Goal: Information Seeking & Learning: Learn about a topic

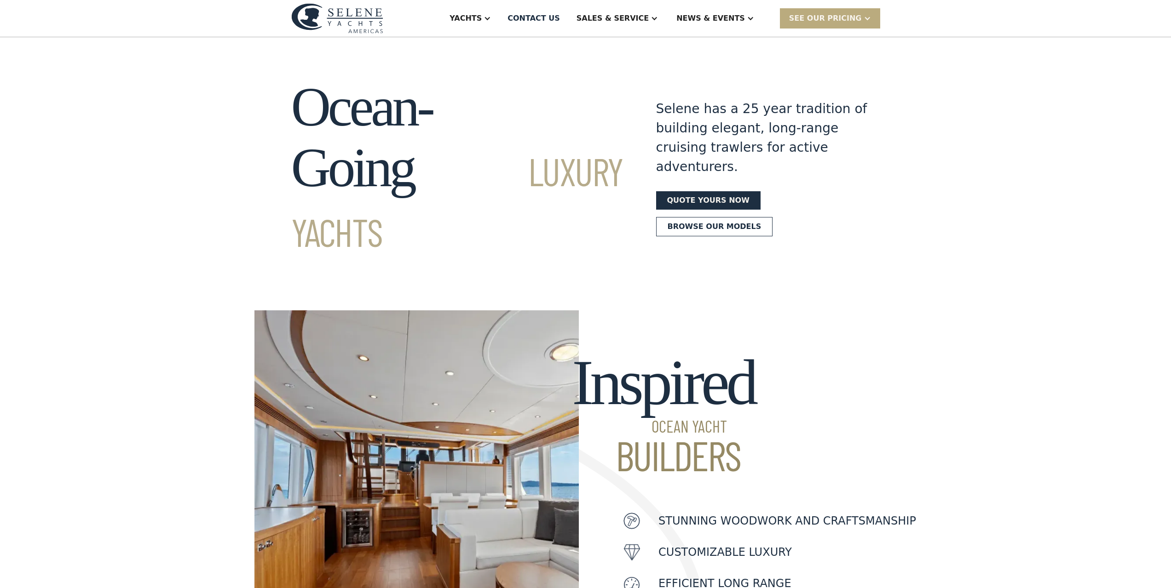
drag, startPoint x: 828, startPoint y: 17, endPoint x: 899, endPoint y: 46, distance: 77.0
click at [828, 18] on div "SEE Our Pricing" at bounding box center [825, 18] width 73 height 11
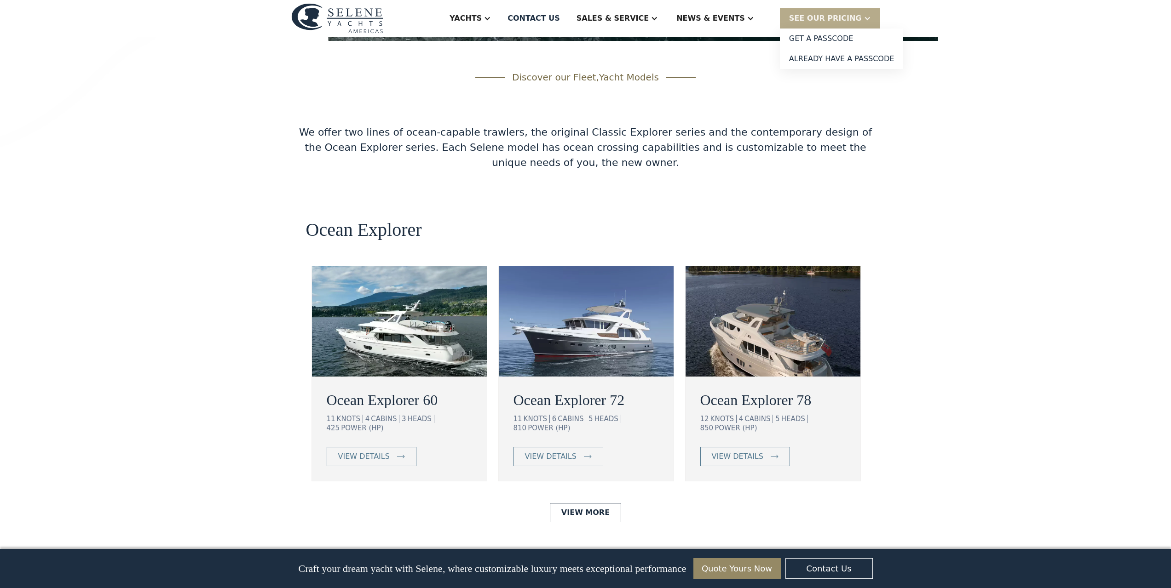
scroll to position [1472, 0]
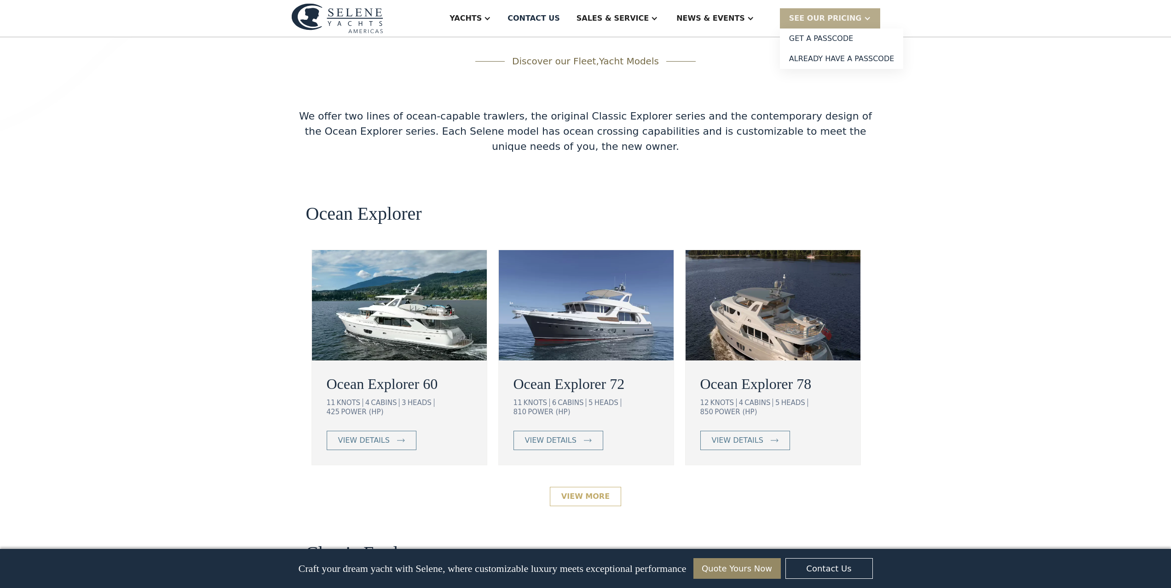
click at [580, 487] on link "View More" at bounding box center [585, 496] width 71 height 19
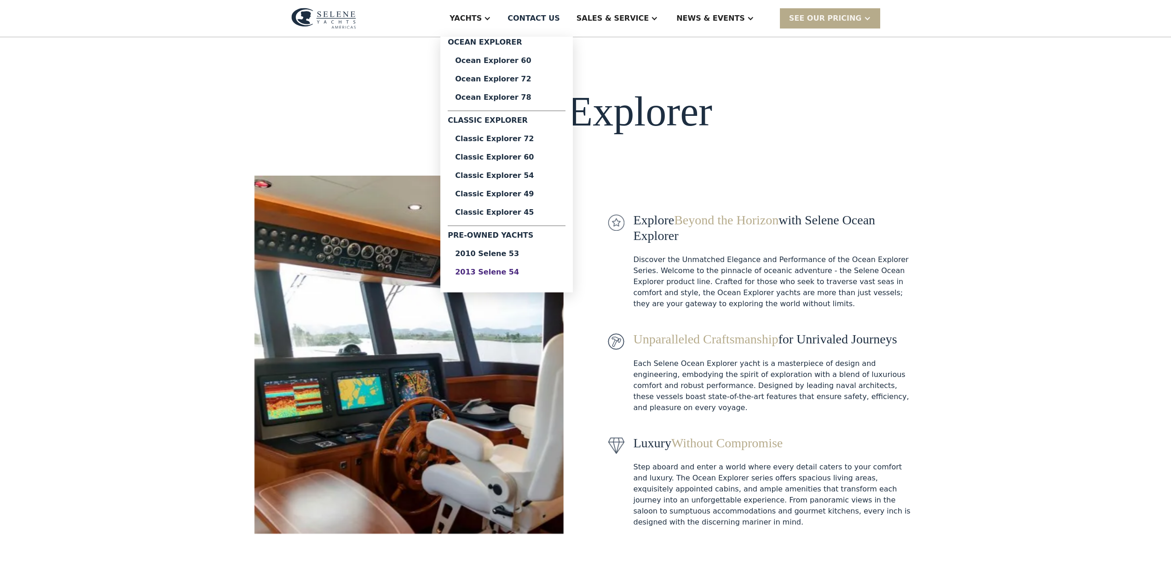
click at [536, 271] on div "2013 Selene 54" at bounding box center [506, 272] width 103 height 7
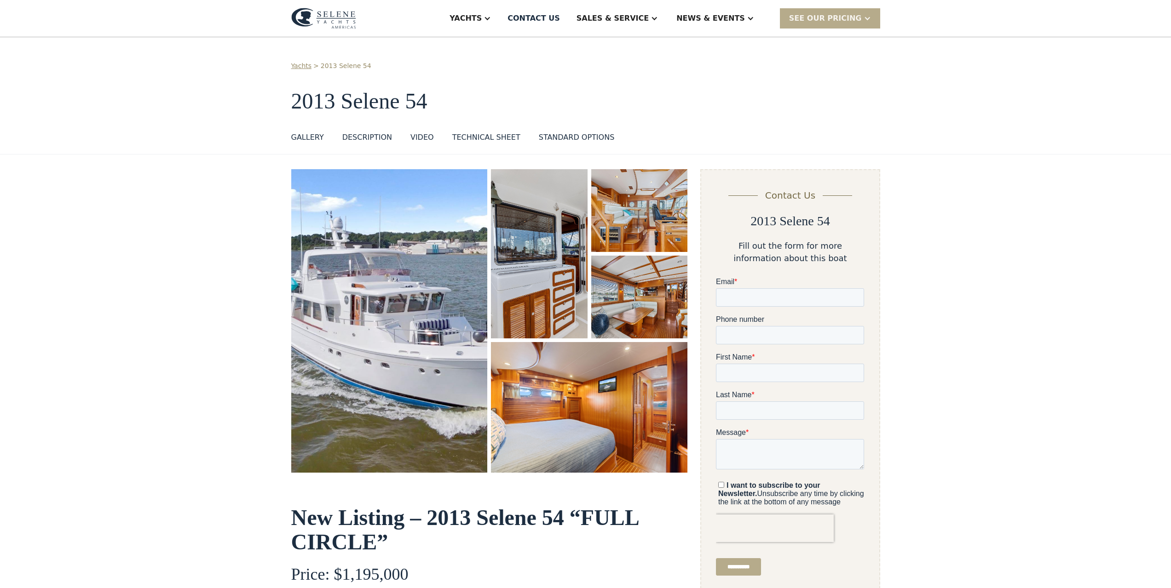
click at [382, 283] on img "open lightbox" at bounding box center [389, 321] width 196 height 304
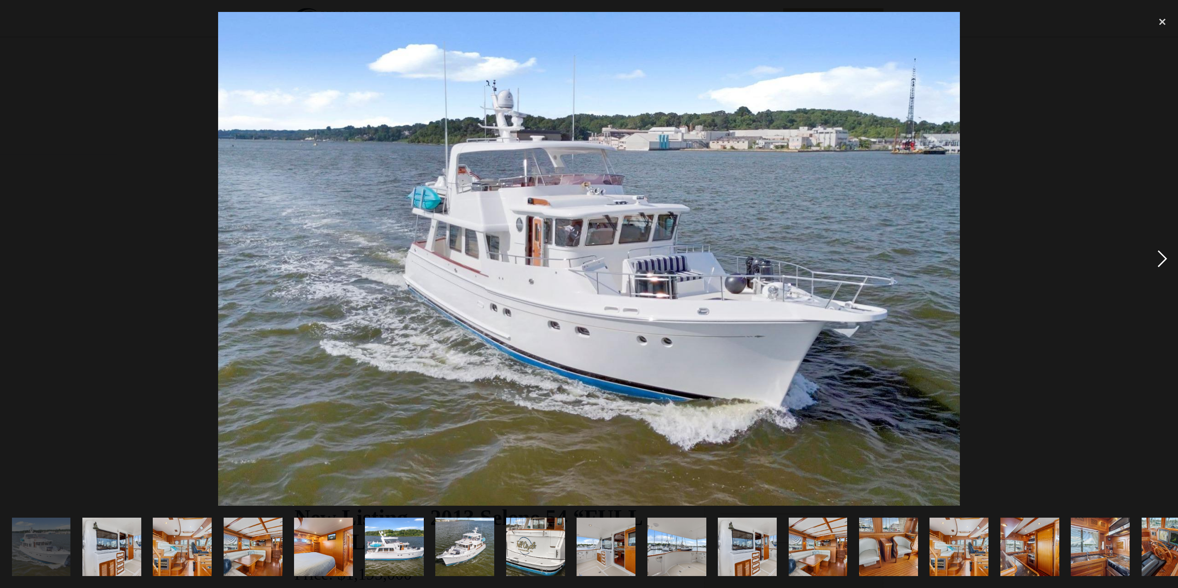
click at [1159, 255] on div "next image" at bounding box center [1162, 259] width 31 height 494
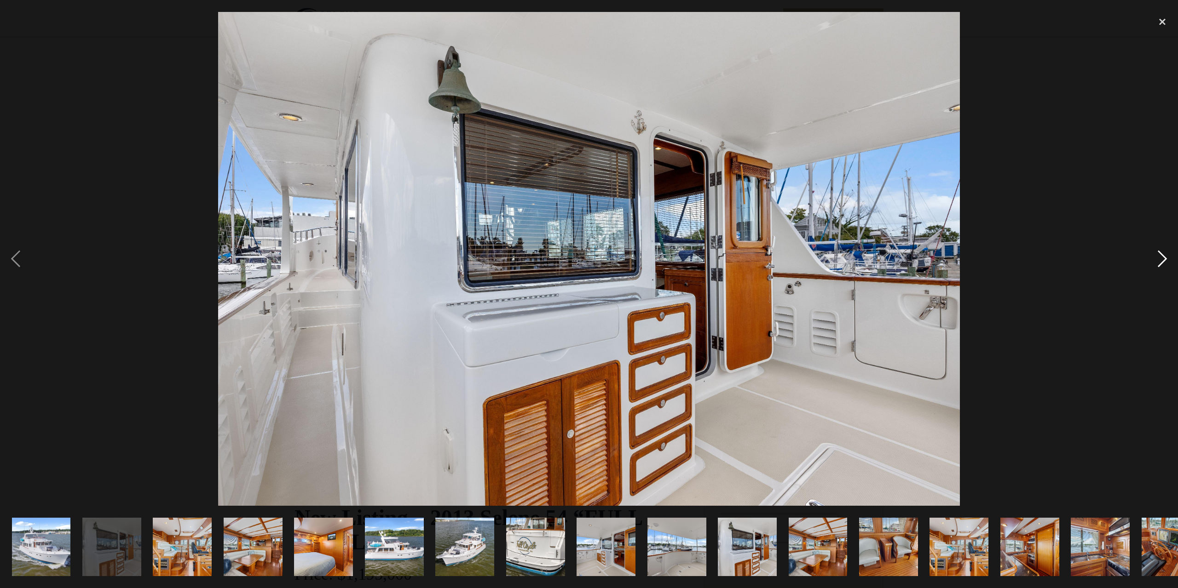
click at [1159, 255] on div "next image" at bounding box center [1162, 259] width 31 height 494
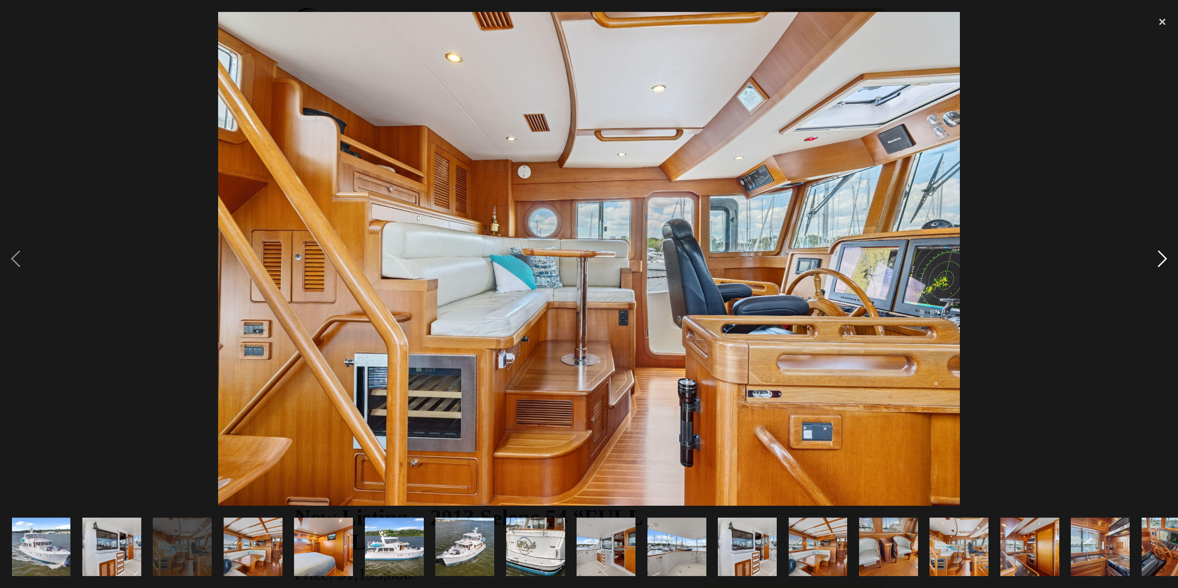
click at [1159, 255] on div "next image" at bounding box center [1162, 259] width 31 height 494
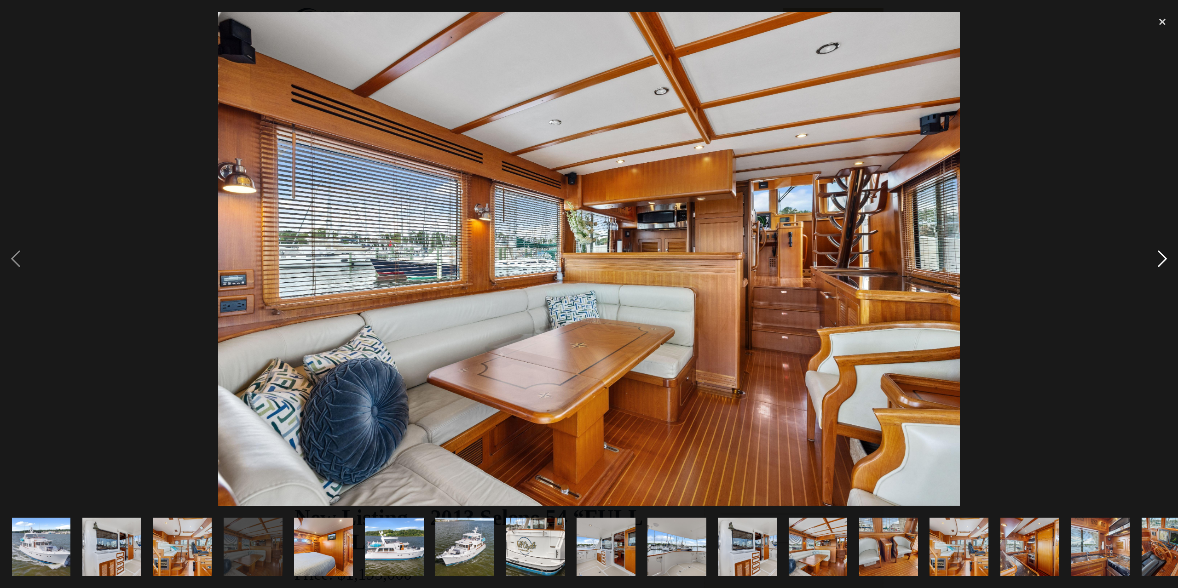
click at [1159, 255] on div "next image" at bounding box center [1162, 259] width 31 height 494
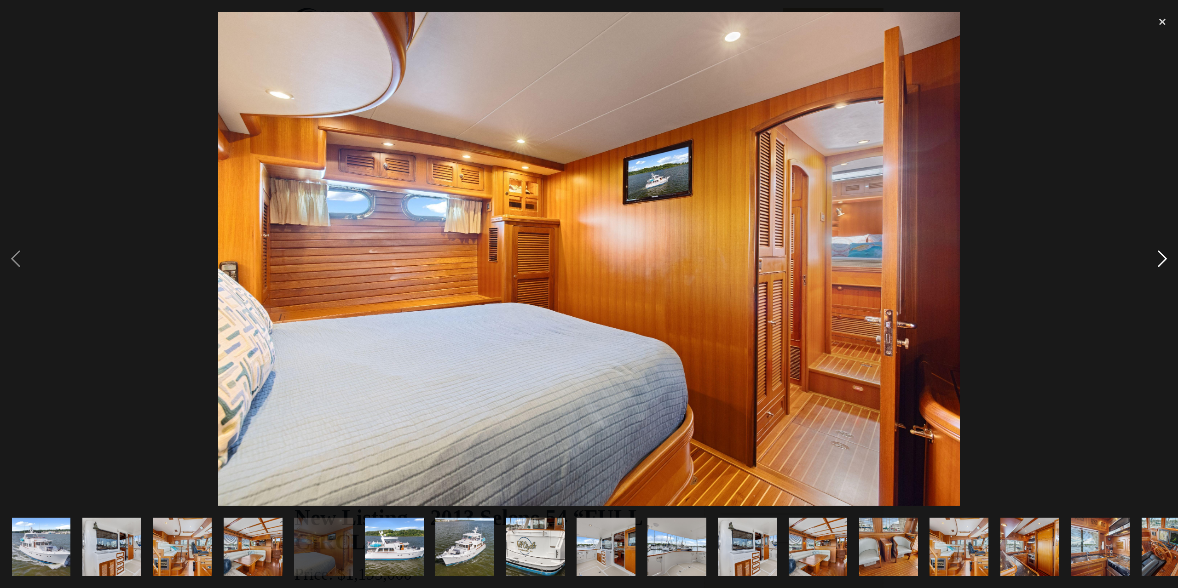
click at [1159, 255] on div "next image" at bounding box center [1162, 259] width 31 height 494
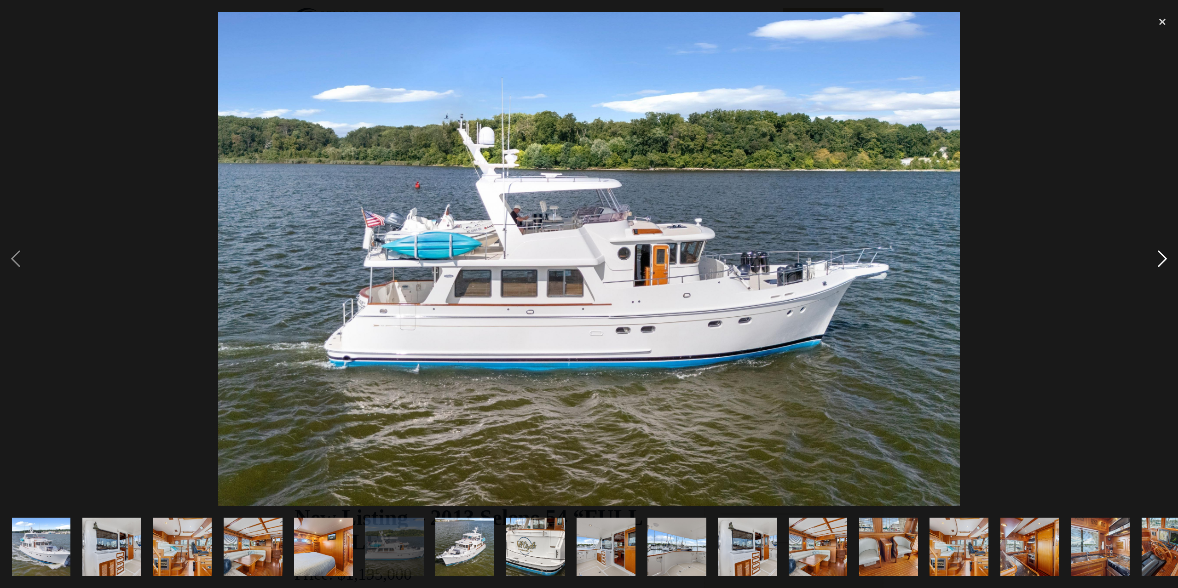
click at [1159, 255] on div "next image" at bounding box center [1162, 259] width 31 height 494
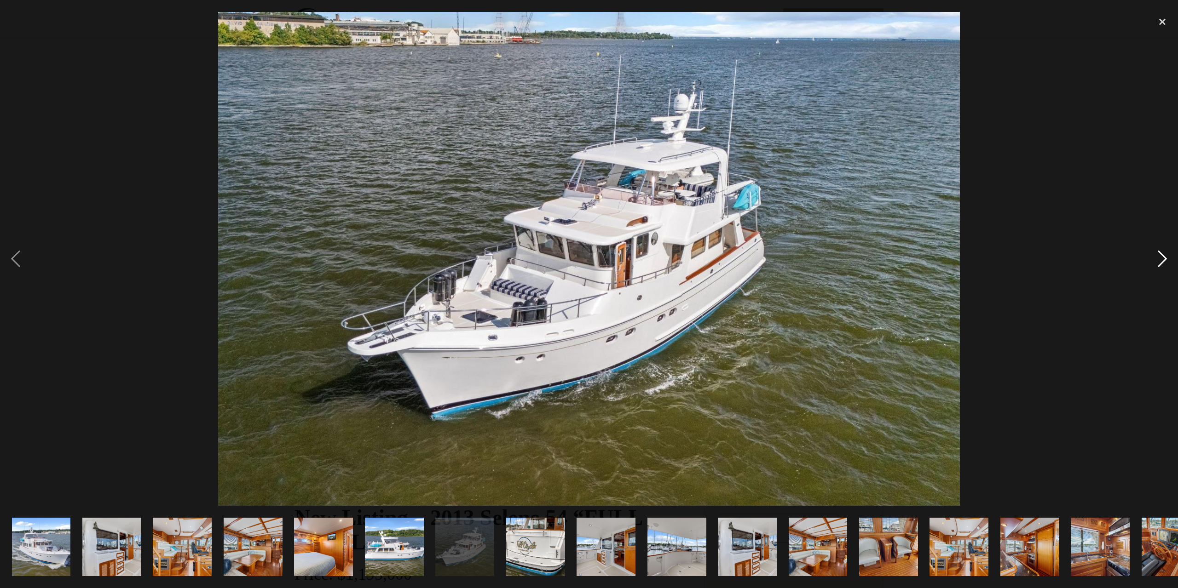
click at [1159, 255] on div "next image" at bounding box center [1162, 259] width 31 height 494
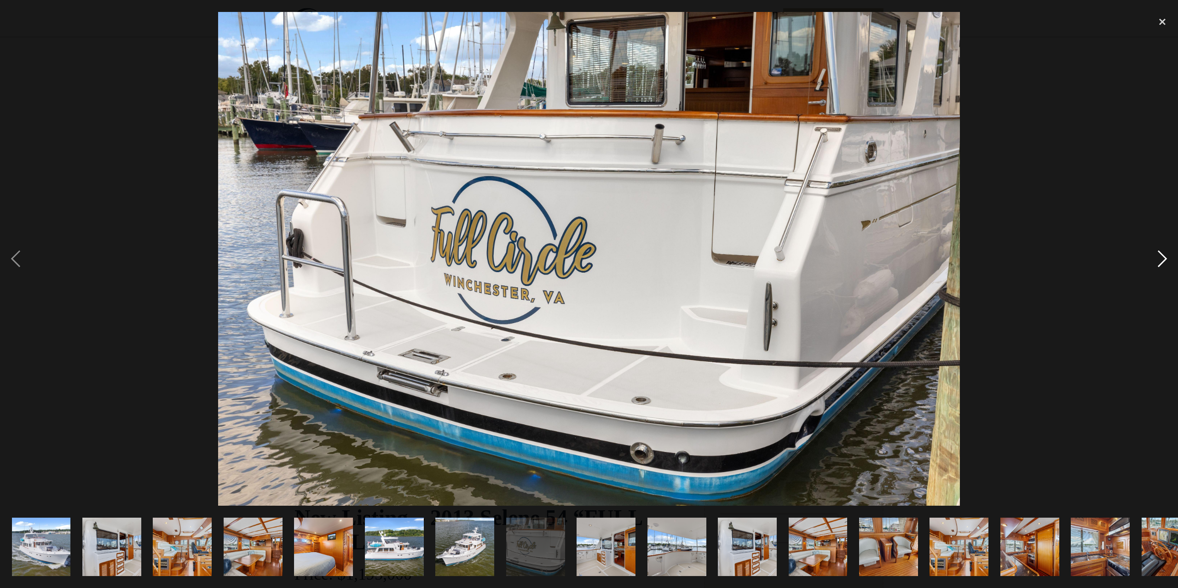
click at [1159, 255] on div "next image" at bounding box center [1162, 259] width 31 height 494
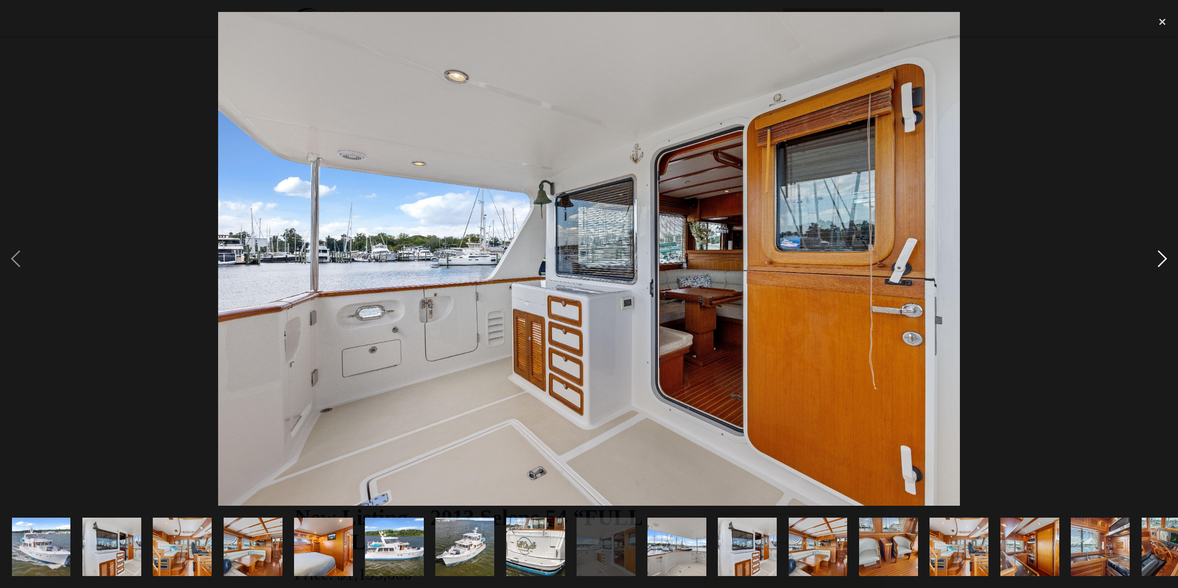
click at [1159, 255] on div "next image" at bounding box center [1162, 259] width 31 height 494
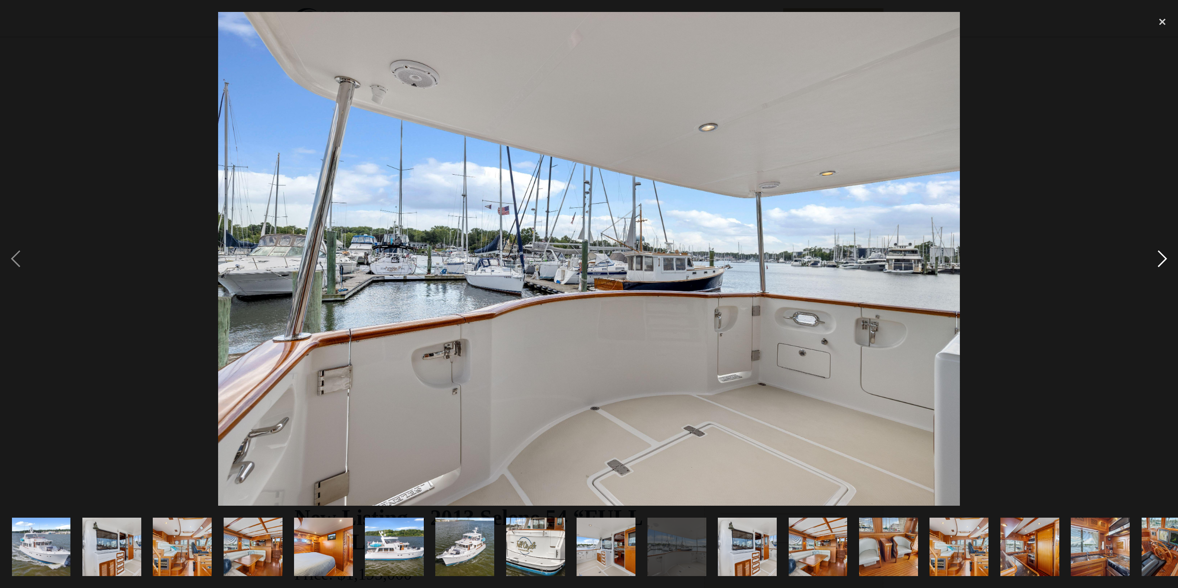
click at [1159, 255] on div "next image" at bounding box center [1162, 259] width 31 height 494
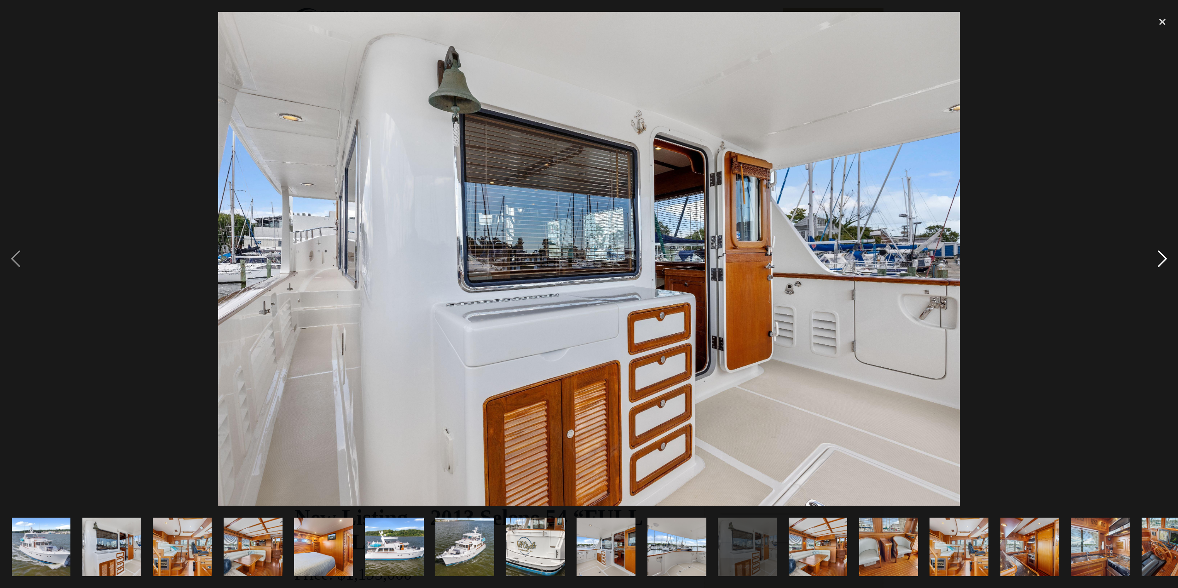
click at [1159, 255] on div "next image" at bounding box center [1162, 259] width 31 height 494
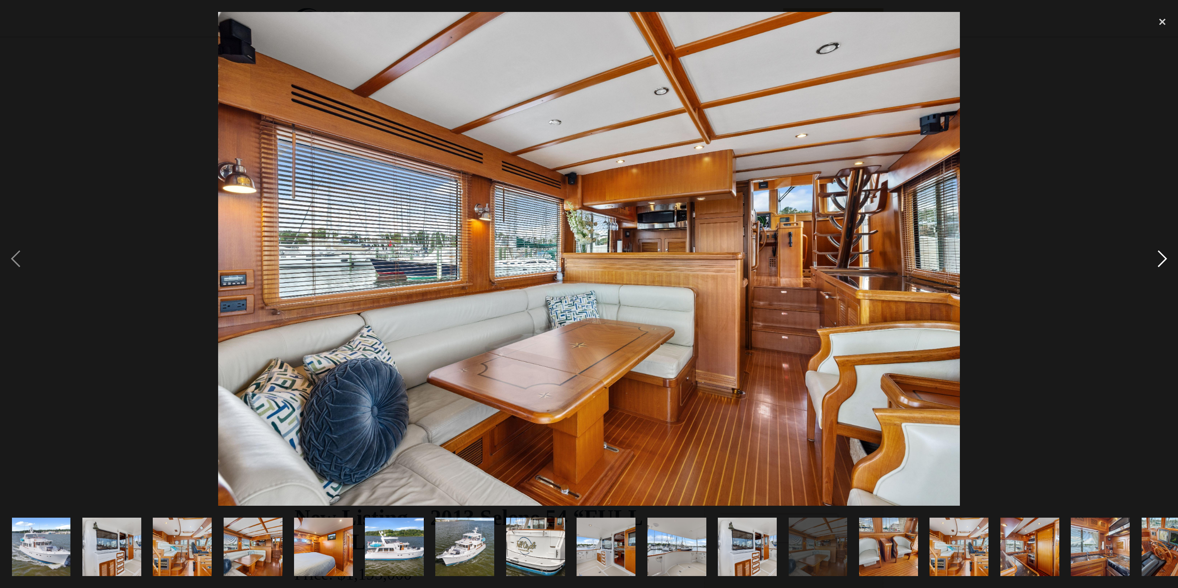
click at [1159, 255] on div "next image" at bounding box center [1162, 259] width 31 height 494
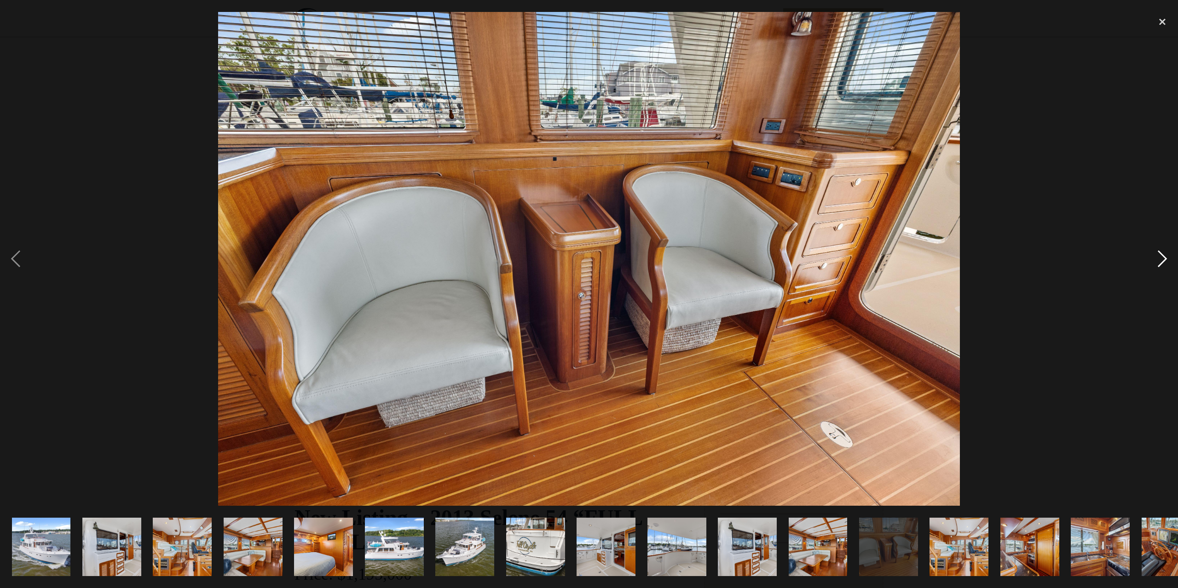
click at [1159, 257] on div "next image" at bounding box center [1162, 259] width 31 height 494
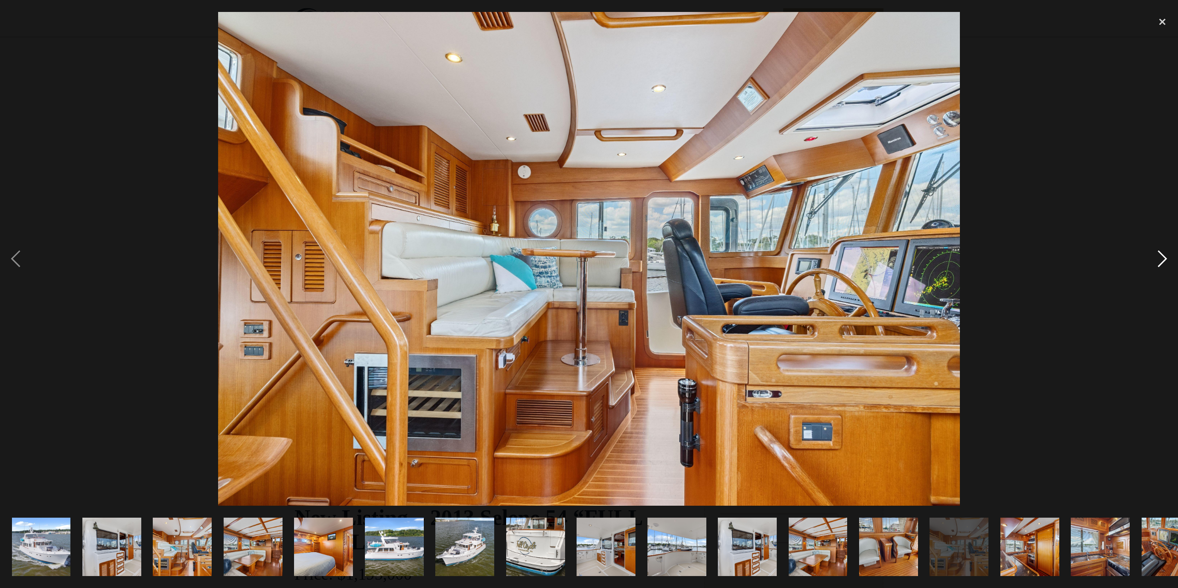
click at [1159, 257] on div "next image" at bounding box center [1162, 259] width 31 height 494
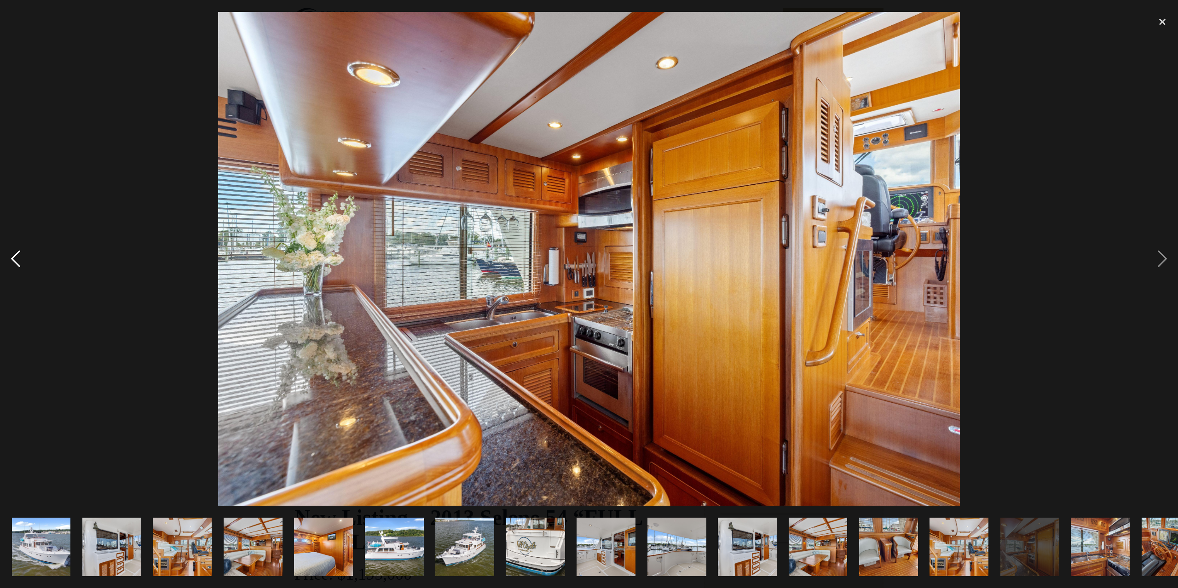
click at [17, 259] on div "previous image" at bounding box center [15, 259] width 31 height 494
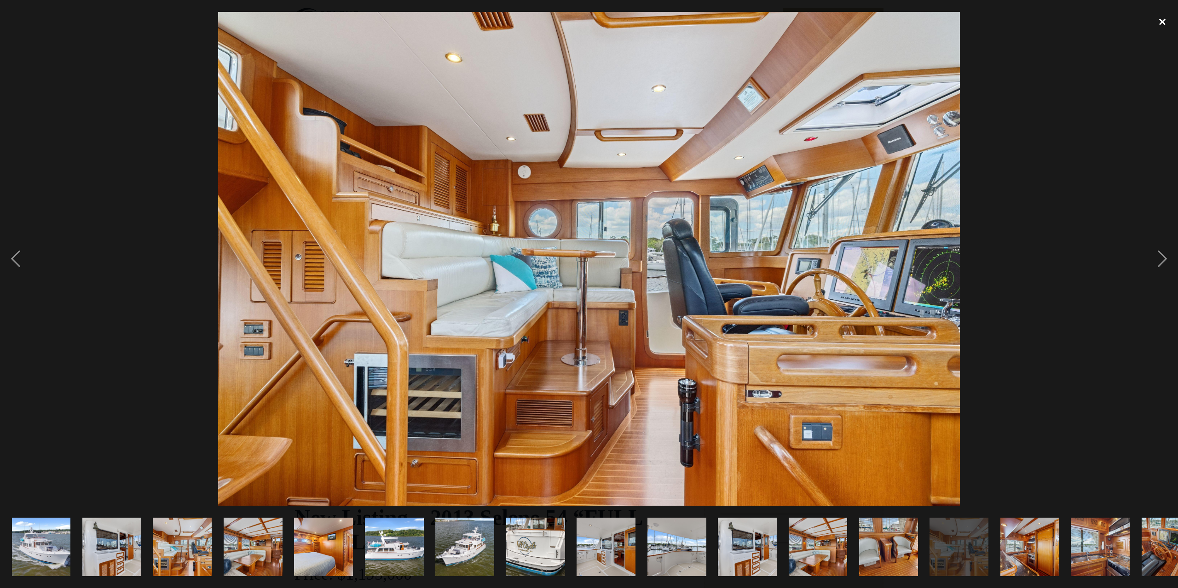
click at [1160, 21] on div "close lightbox" at bounding box center [1162, 22] width 31 height 20
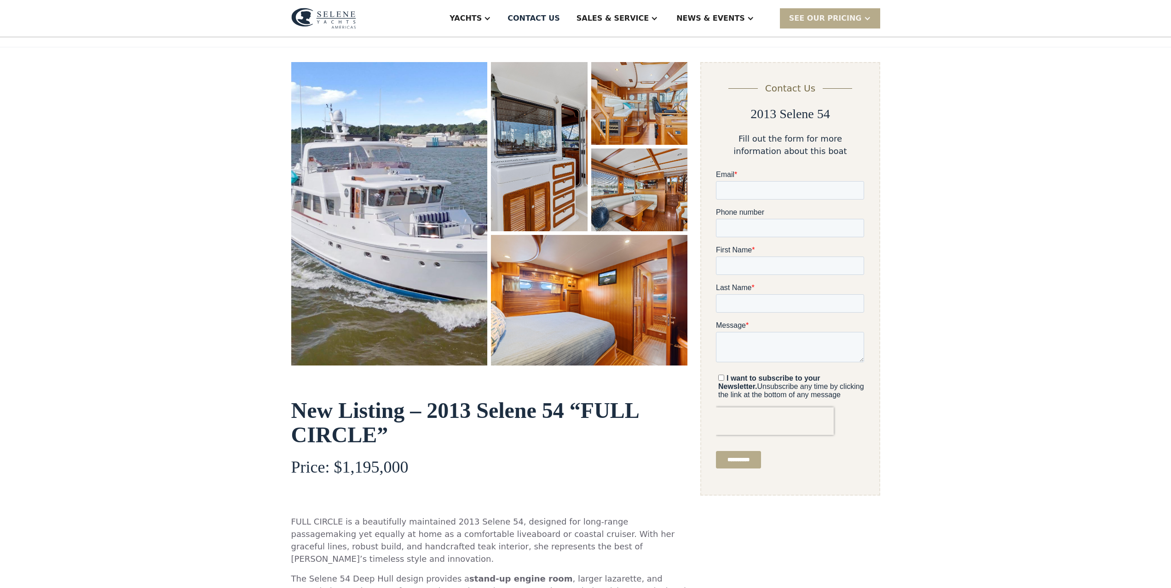
scroll to position [92, 0]
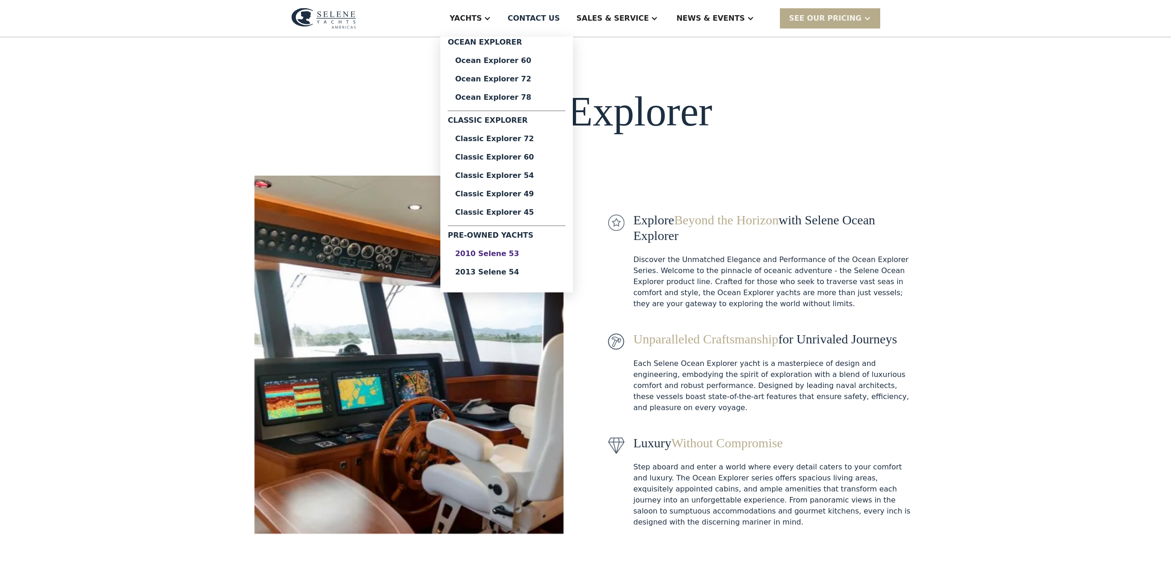
click at [543, 252] on div "2010 Selene 53" at bounding box center [506, 253] width 103 height 7
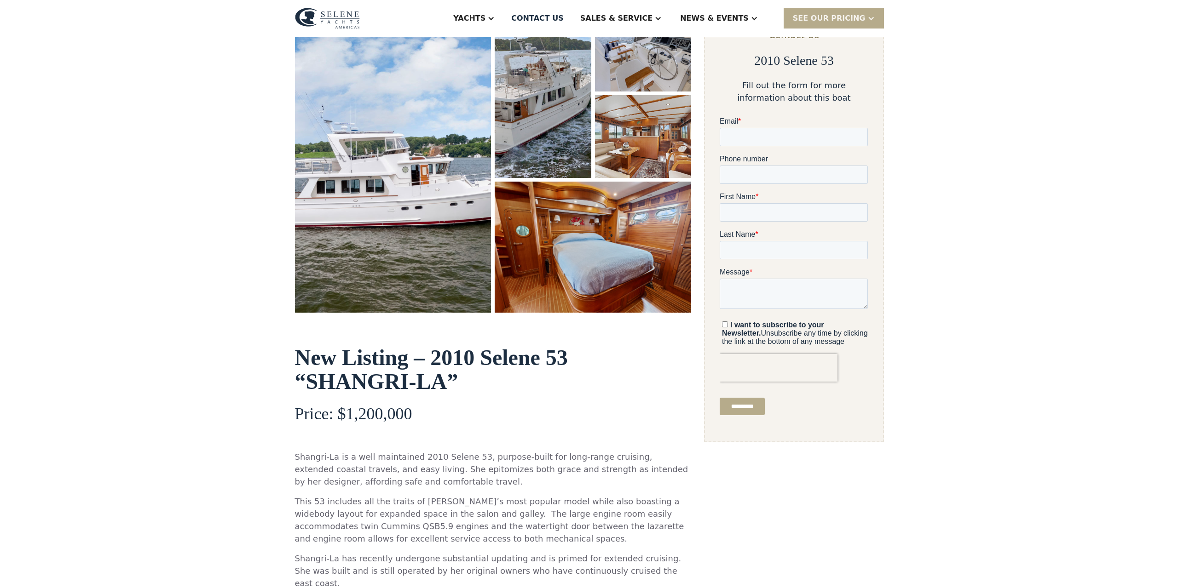
scroll to position [138, 0]
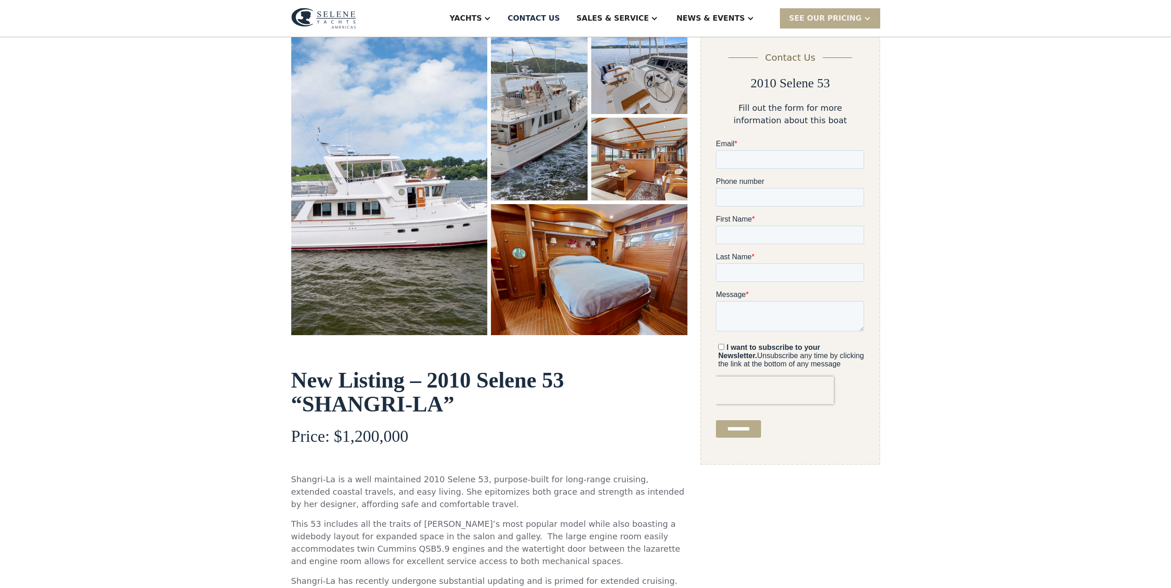
click at [412, 239] on img "open lightbox" at bounding box center [389, 183] width 196 height 304
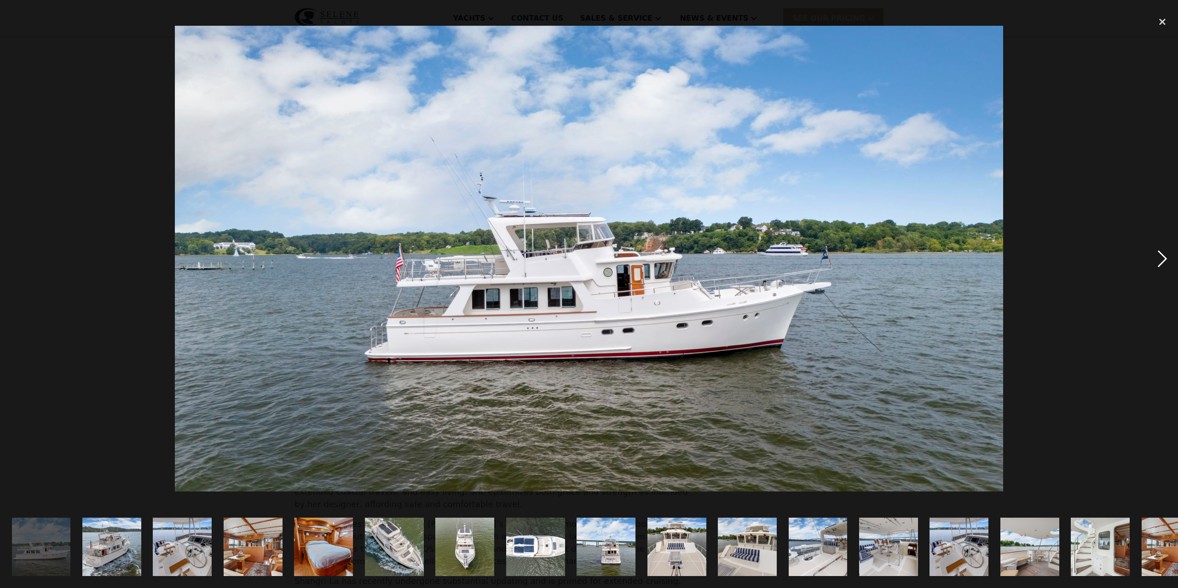
click at [1157, 258] on div "next image" at bounding box center [1162, 259] width 31 height 494
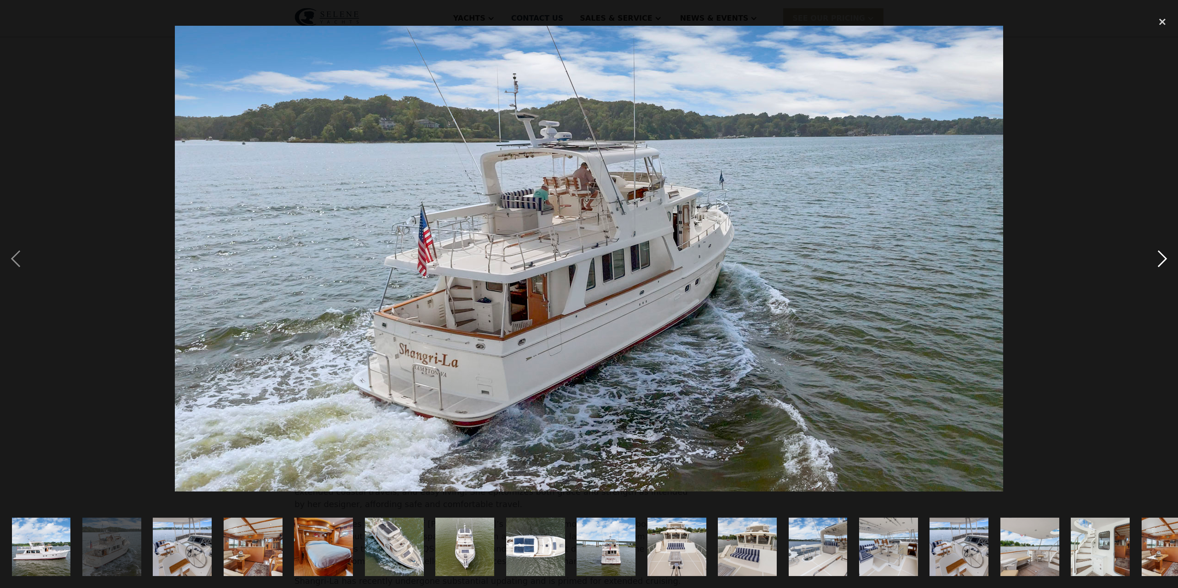
click at [1163, 253] on div "next image" at bounding box center [1162, 259] width 31 height 494
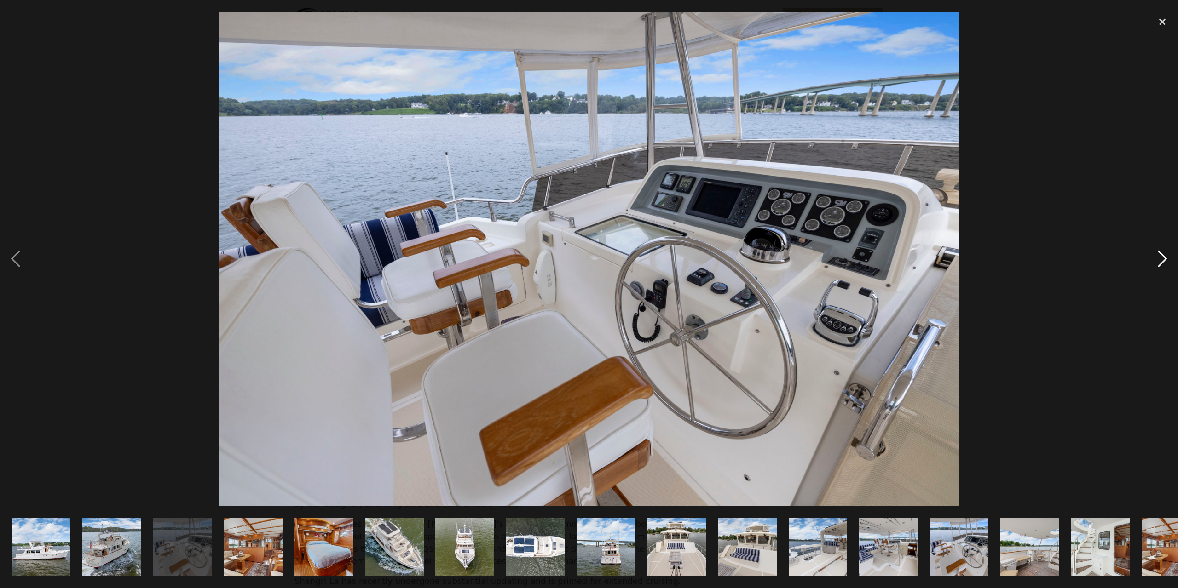
click at [1161, 255] on div "next image" at bounding box center [1162, 259] width 31 height 494
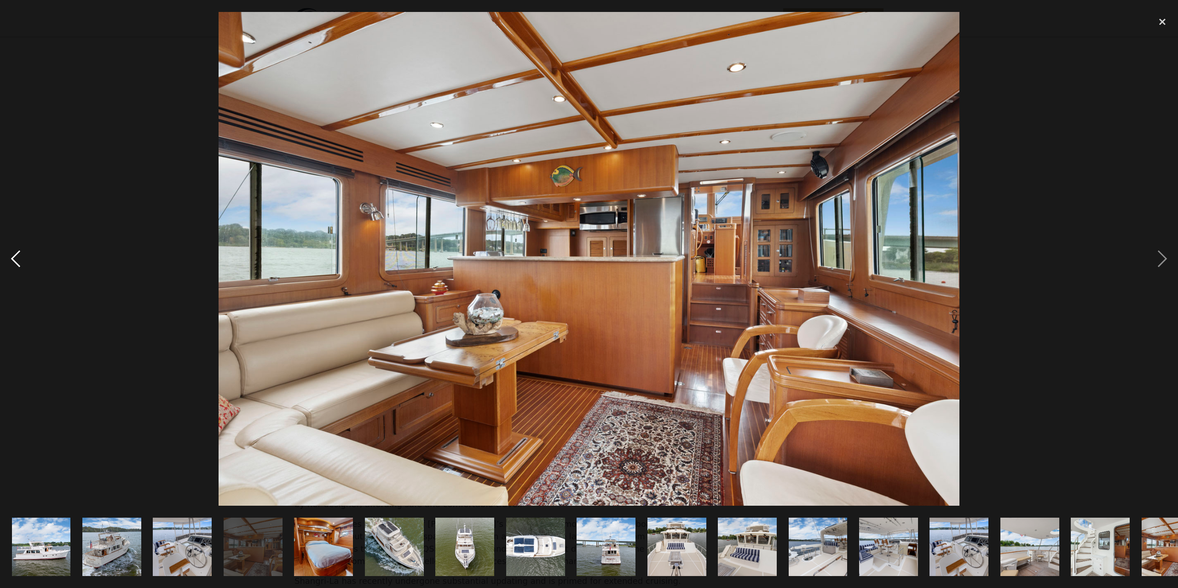
click at [13, 253] on div "previous image" at bounding box center [15, 259] width 31 height 494
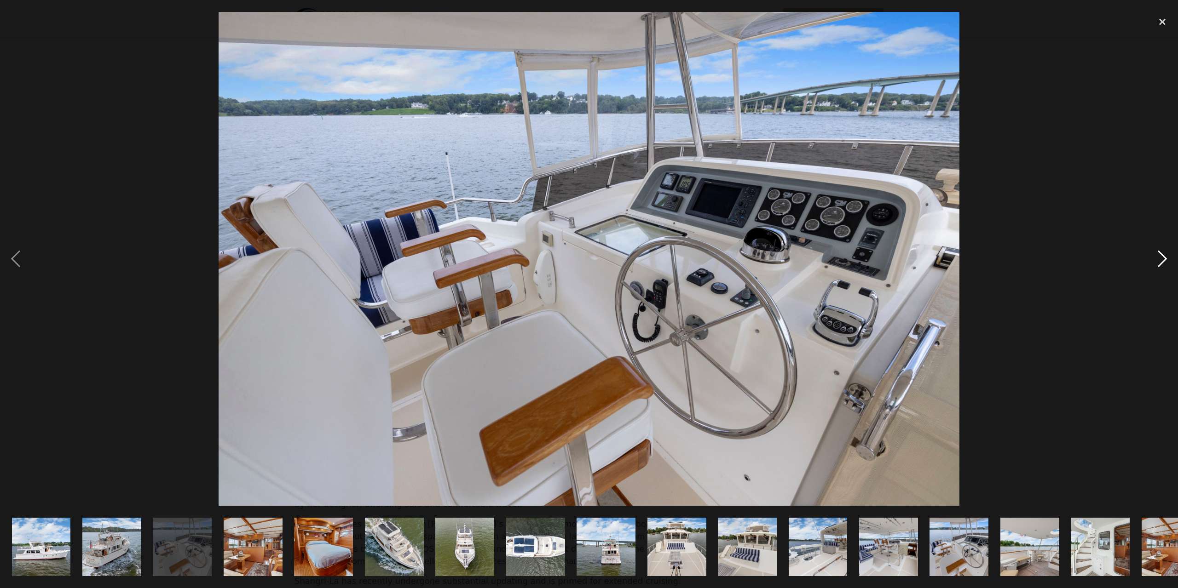
click at [1163, 256] on div "next image" at bounding box center [1162, 259] width 31 height 494
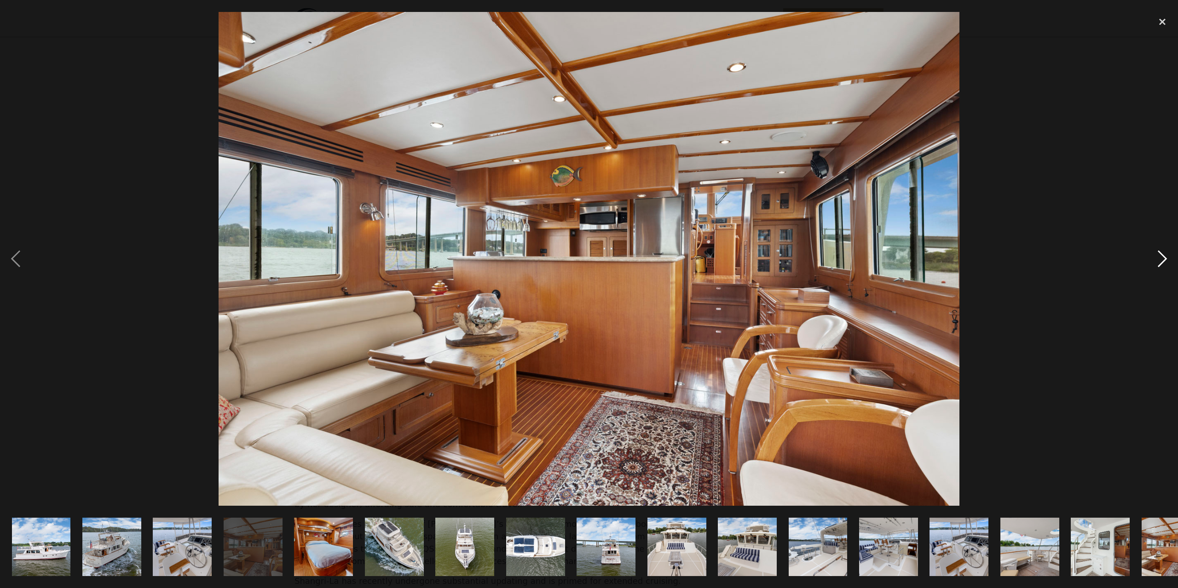
click at [1164, 256] on div "next image" at bounding box center [1162, 259] width 31 height 494
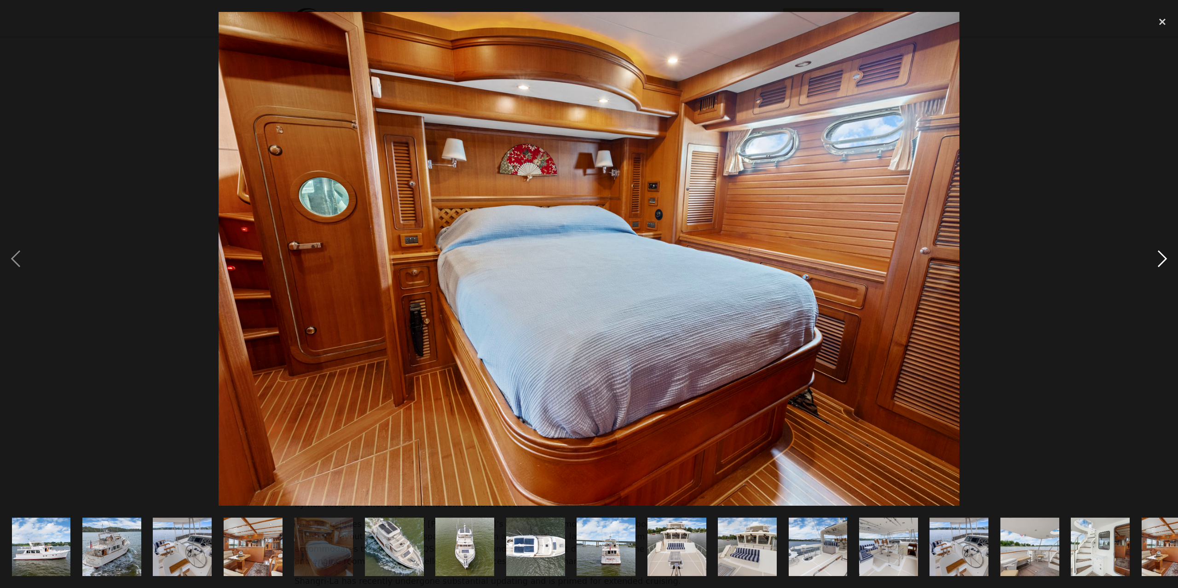
click at [1164, 256] on div "next image" at bounding box center [1162, 259] width 31 height 494
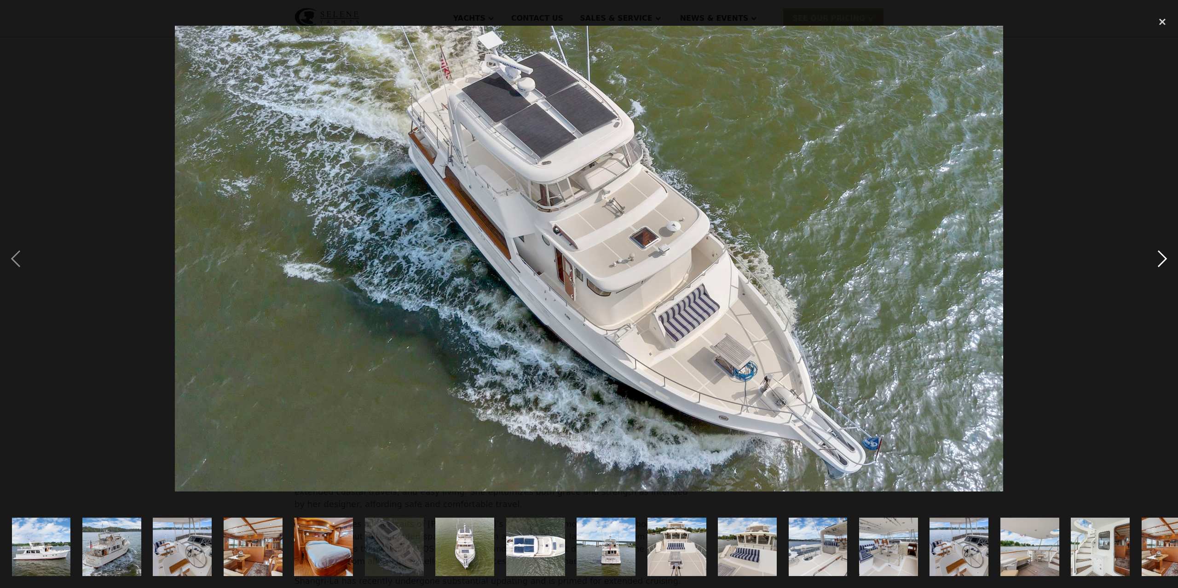
click at [1164, 256] on div "next image" at bounding box center [1162, 259] width 31 height 494
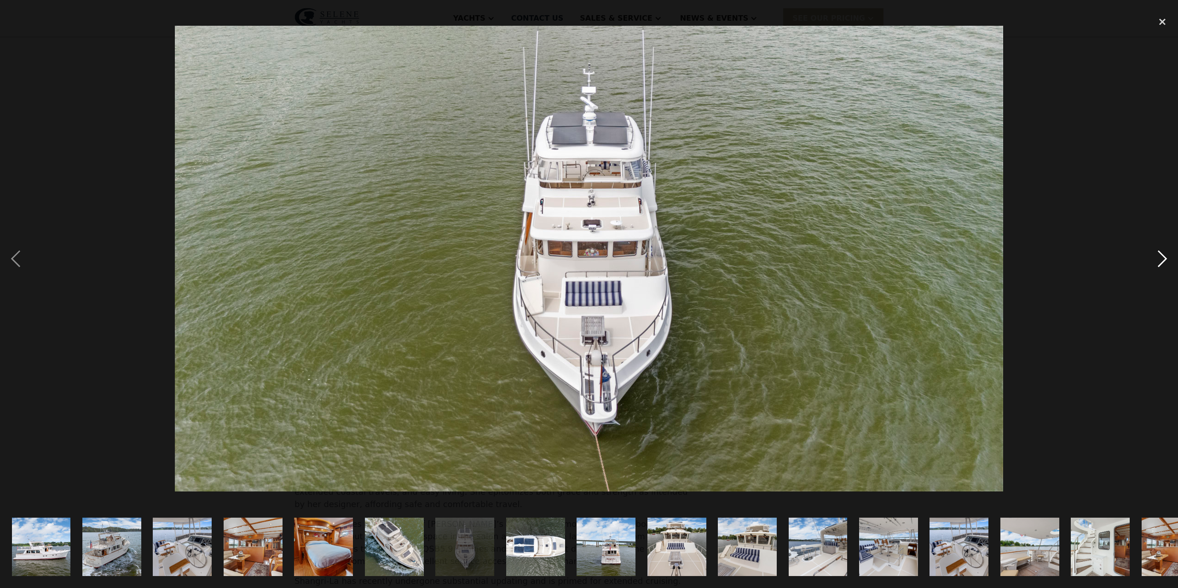
click at [1164, 256] on div "next image" at bounding box center [1162, 259] width 31 height 494
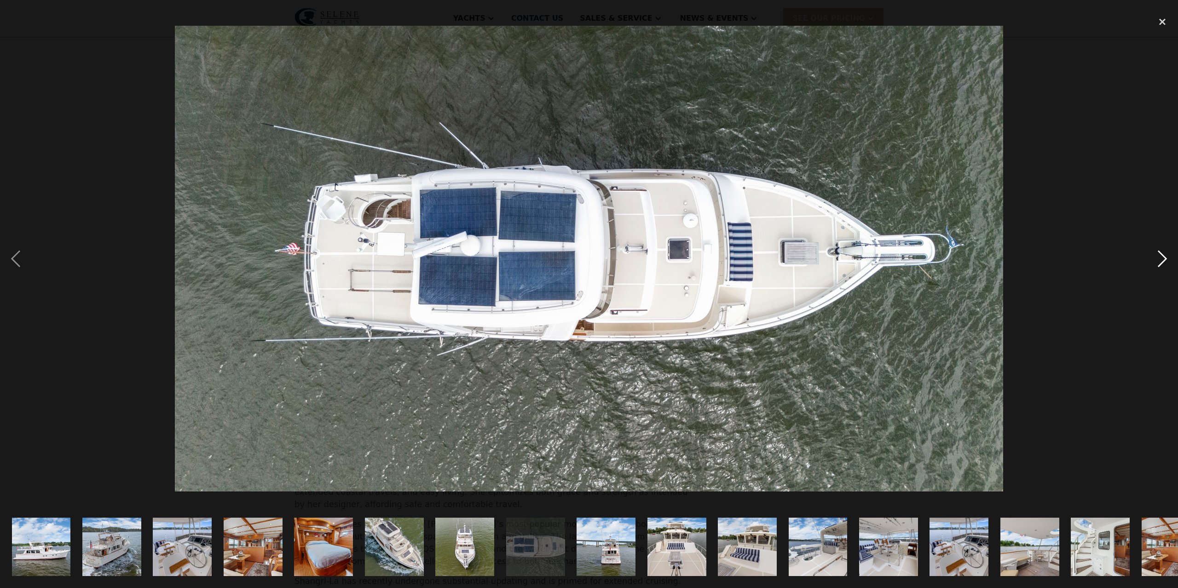
click at [1162, 259] on div "next image" at bounding box center [1162, 259] width 31 height 494
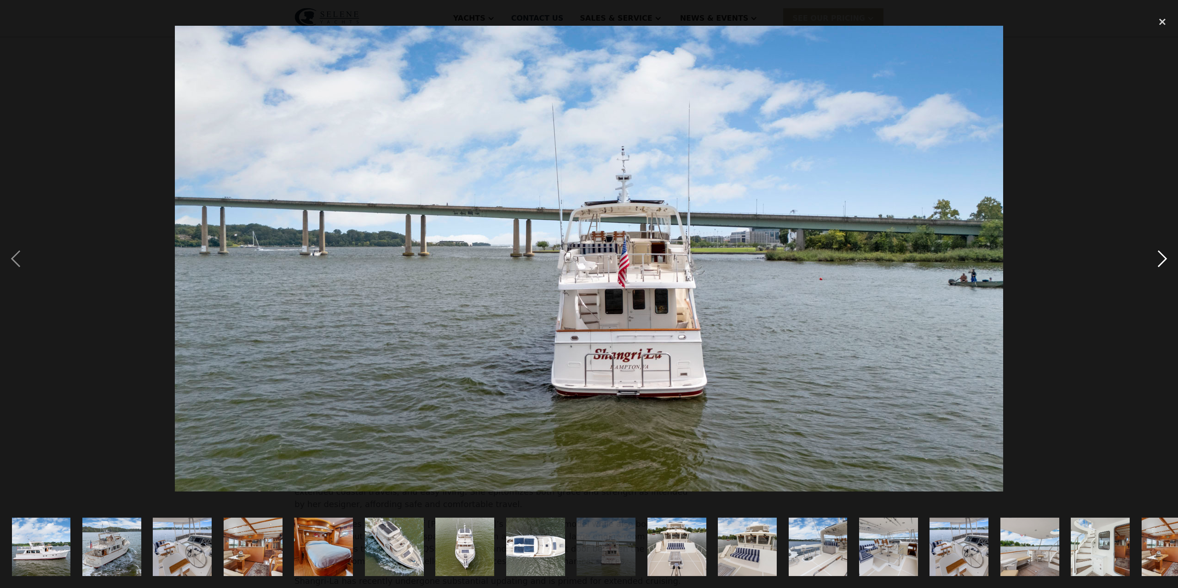
click at [1162, 257] on div "next image" at bounding box center [1162, 259] width 31 height 494
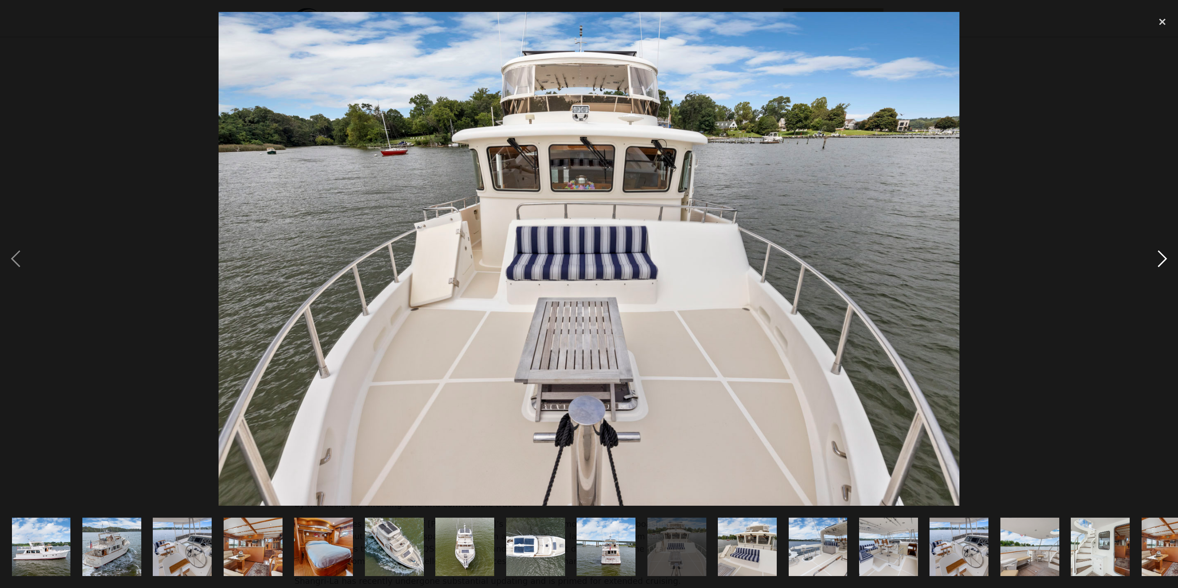
click at [1163, 255] on div "next image" at bounding box center [1162, 259] width 31 height 494
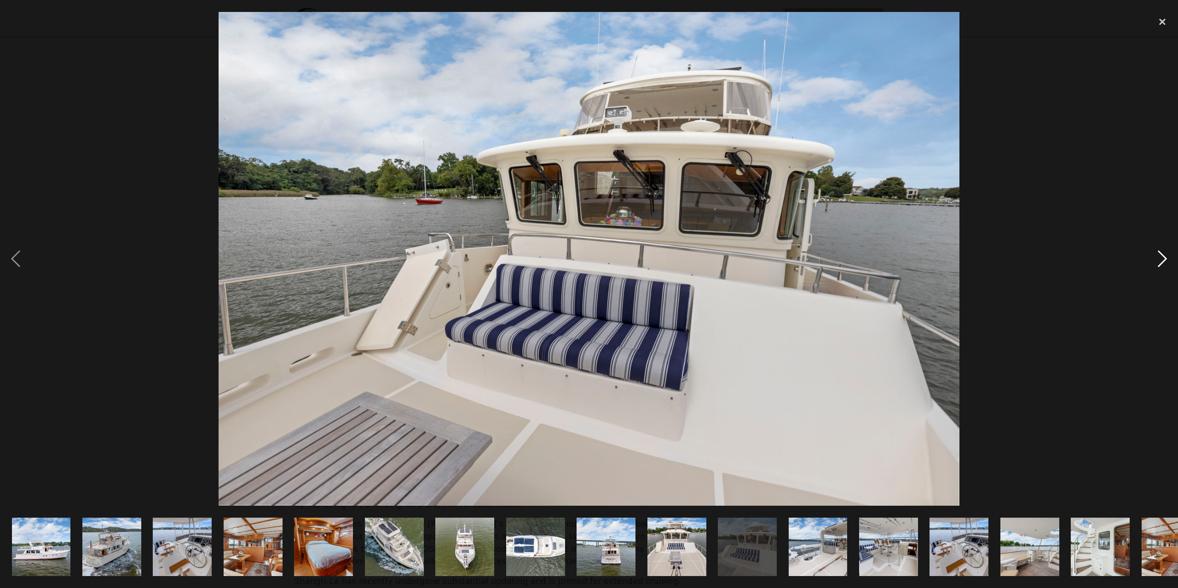
click at [1163, 255] on div "next image" at bounding box center [1162, 259] width 31 height 494
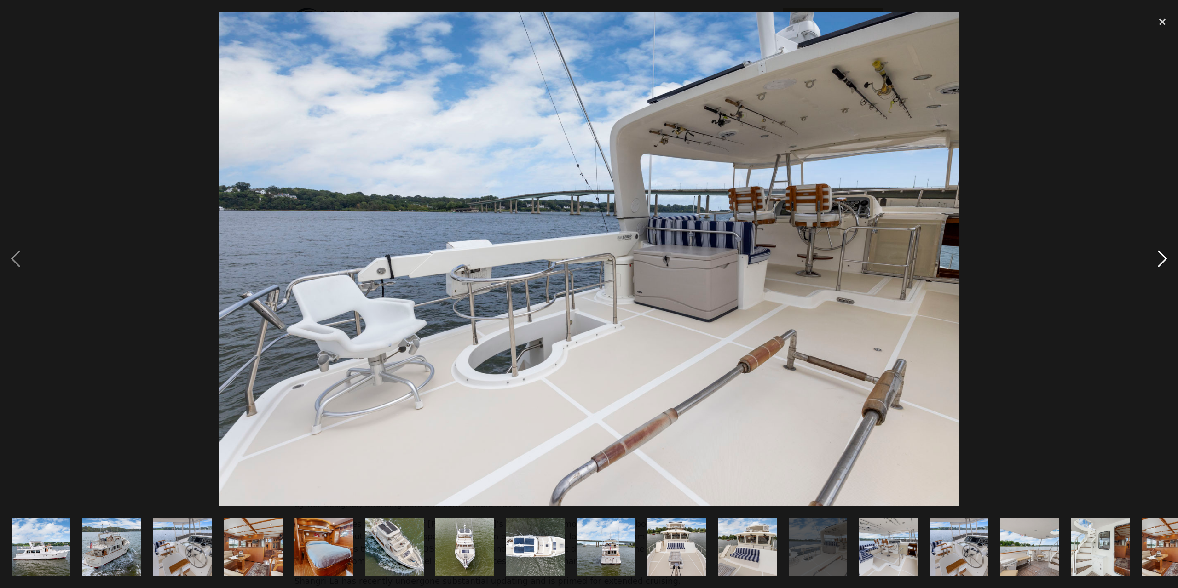
click at [1163, 255] on div "next image" at bounding box center [1162, 259] width 31 height 494
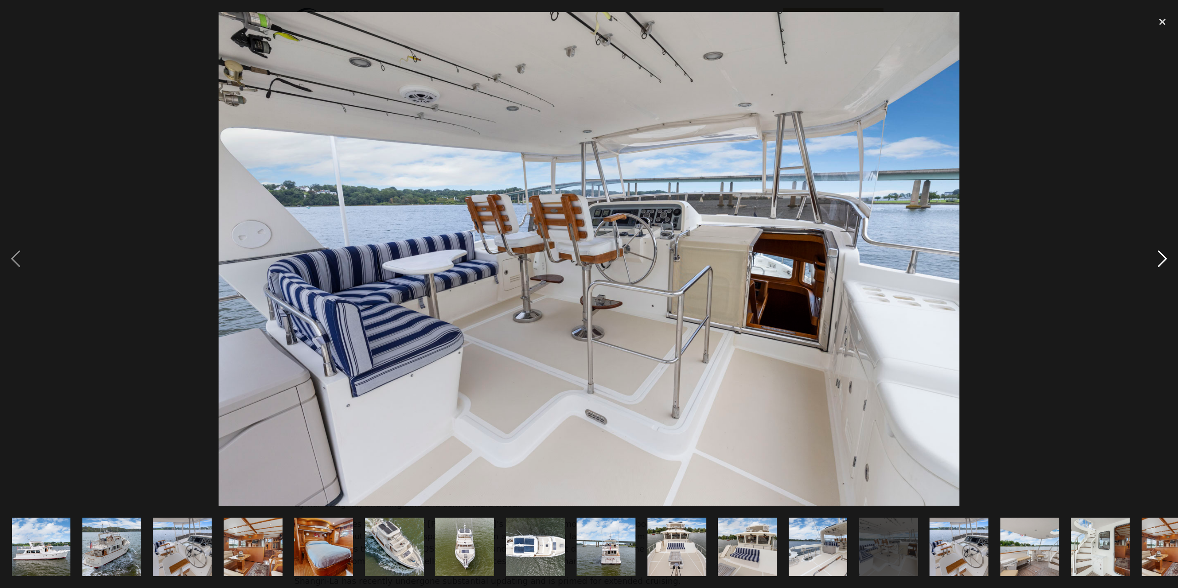
click at [1163, 256] on div "next image" at bounding box center [1162, 259] width 31 height 494
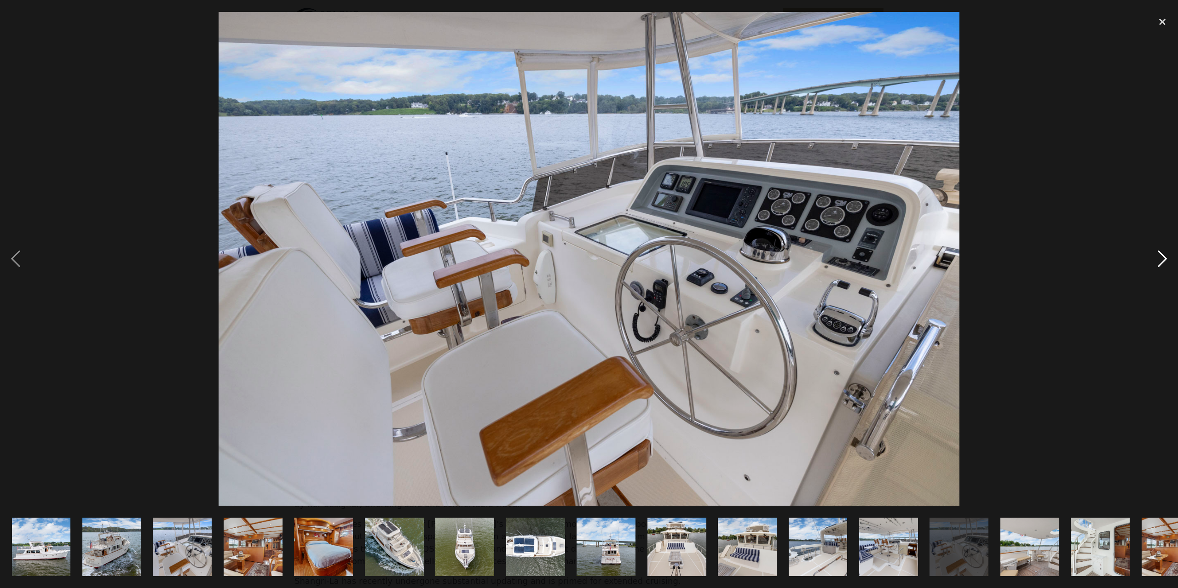
click at [1164, 257] on div "next image" at bounding box center [1162, 259] width 31 height 494
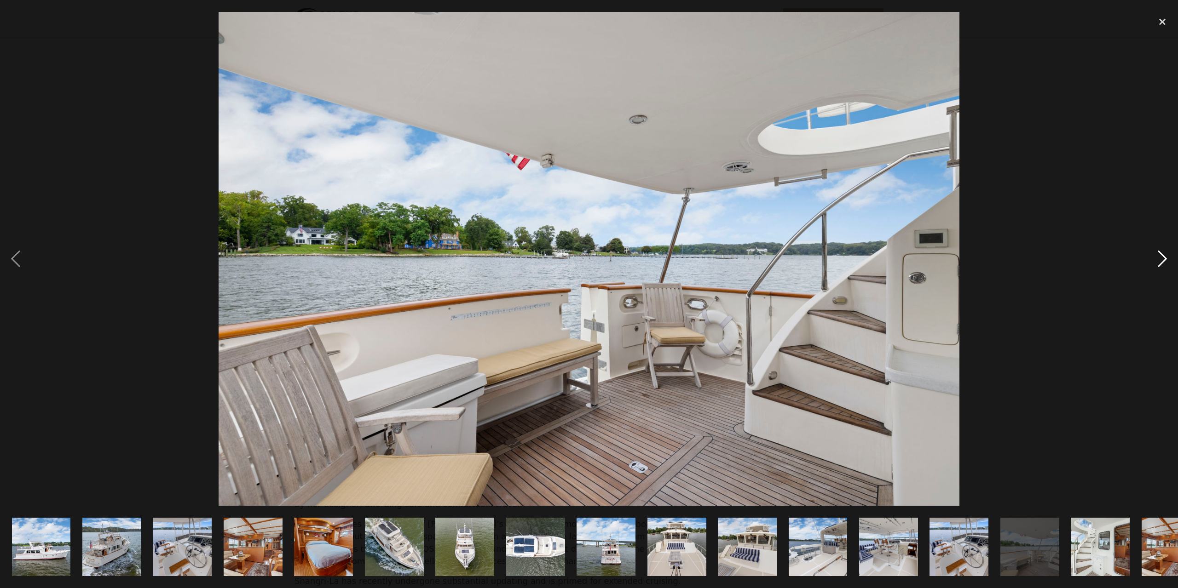
click at [1163, 258] on div "next image" at bounding box center [1162, 259] width 31 height 494
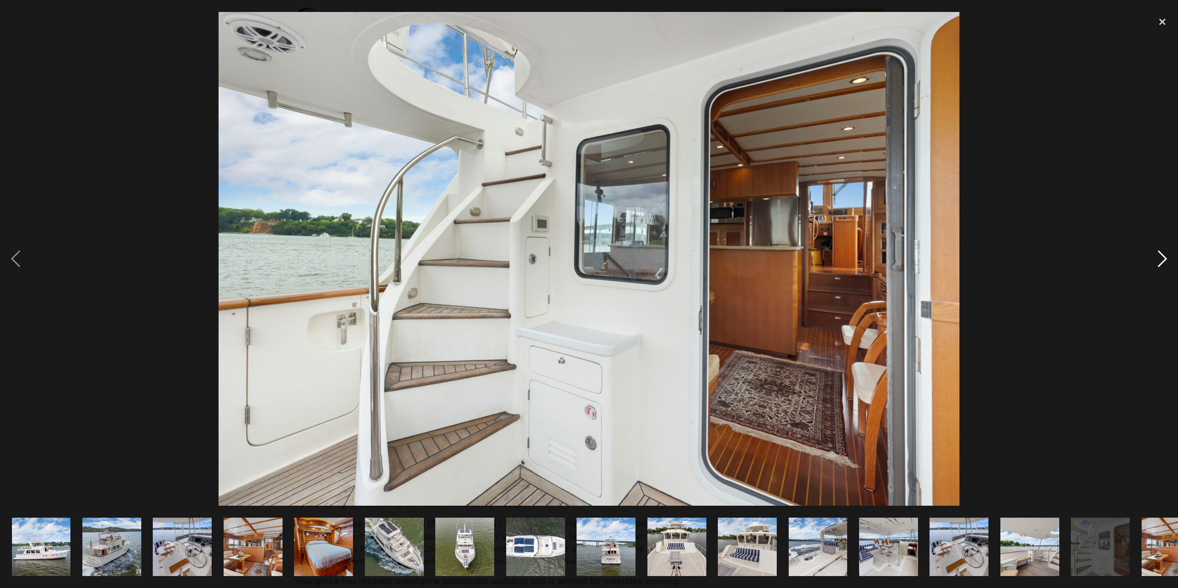
click at [1163, 258] on div "next image" at bounding box center [1162, 259] width 31 height 494
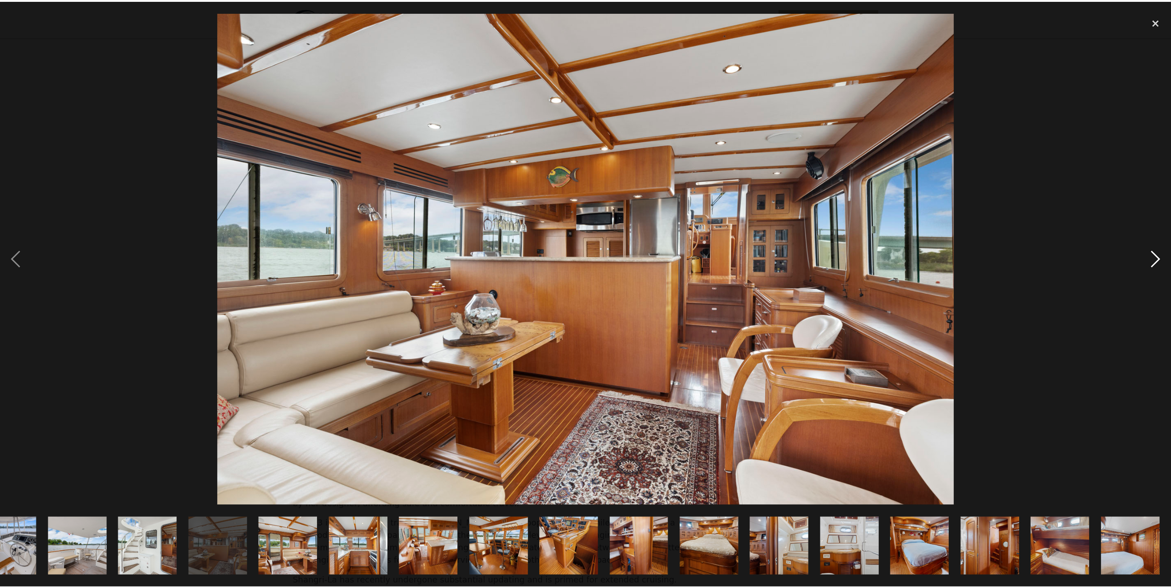
scroll to position [0, 952]
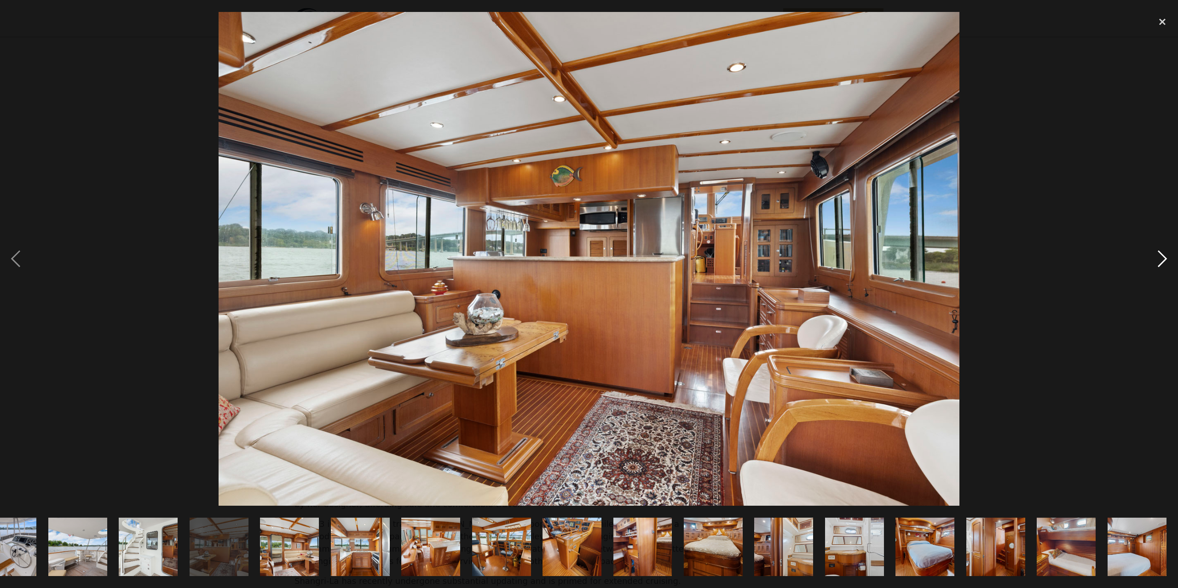
click at [1163, 259] on div "next image" at bounding box center [1162, 259] width 31 height 494
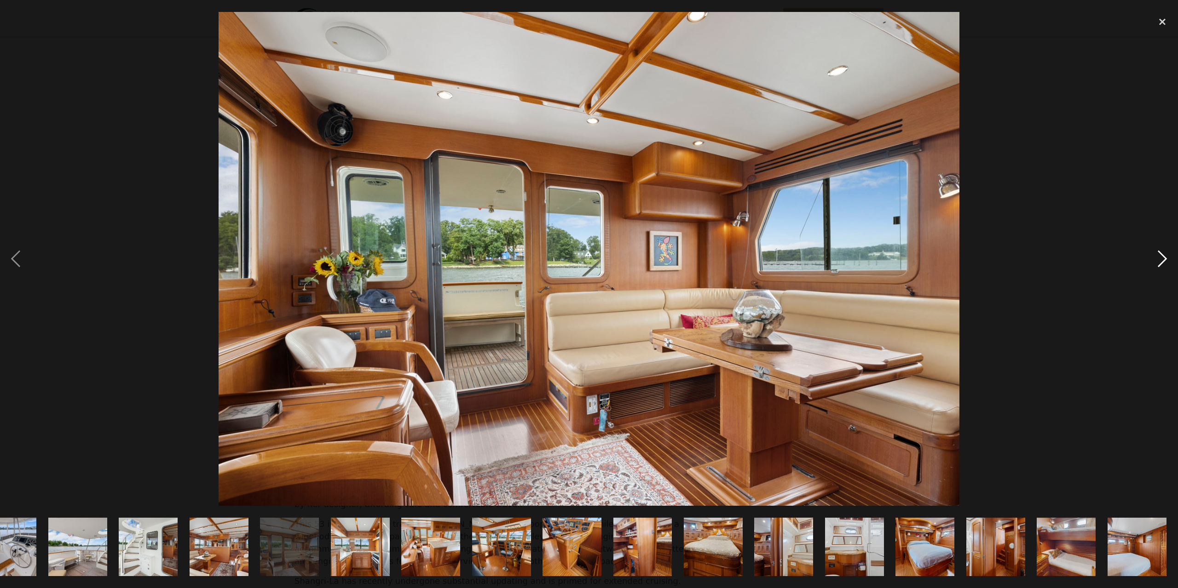
click at [1163, 259] on div "next image" at bounding box center [1162, 259] width 31 height 494
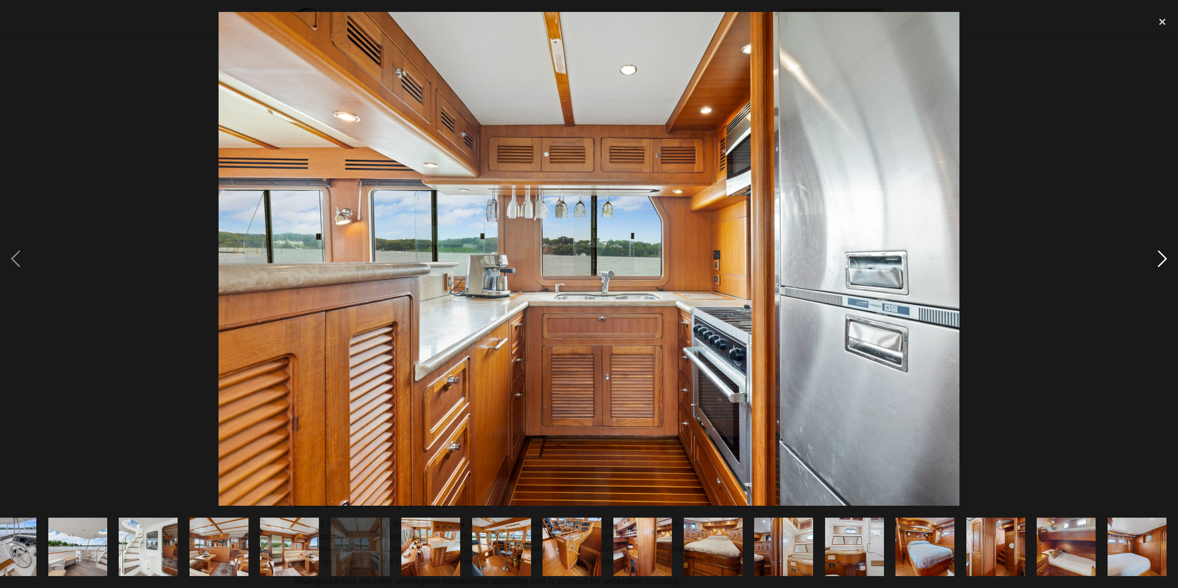
click at [1163, 259] on div "next image" at bounding box center [1162, 259] width 31 height 494
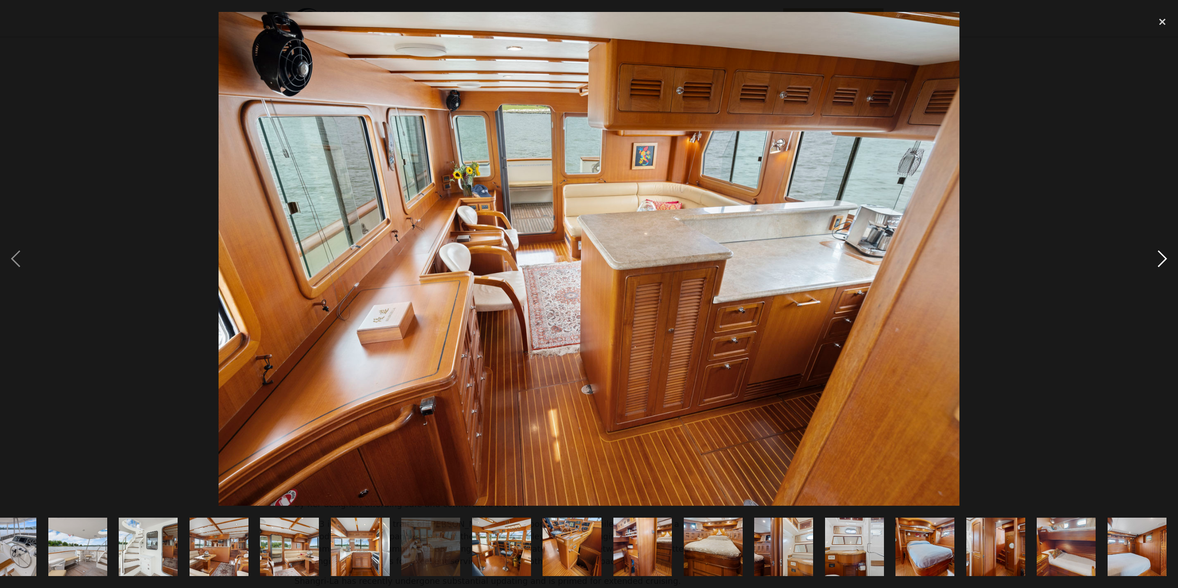
click at [1163, 259] on div "next image" at bounding box center [1162, 259] width 31 height 494
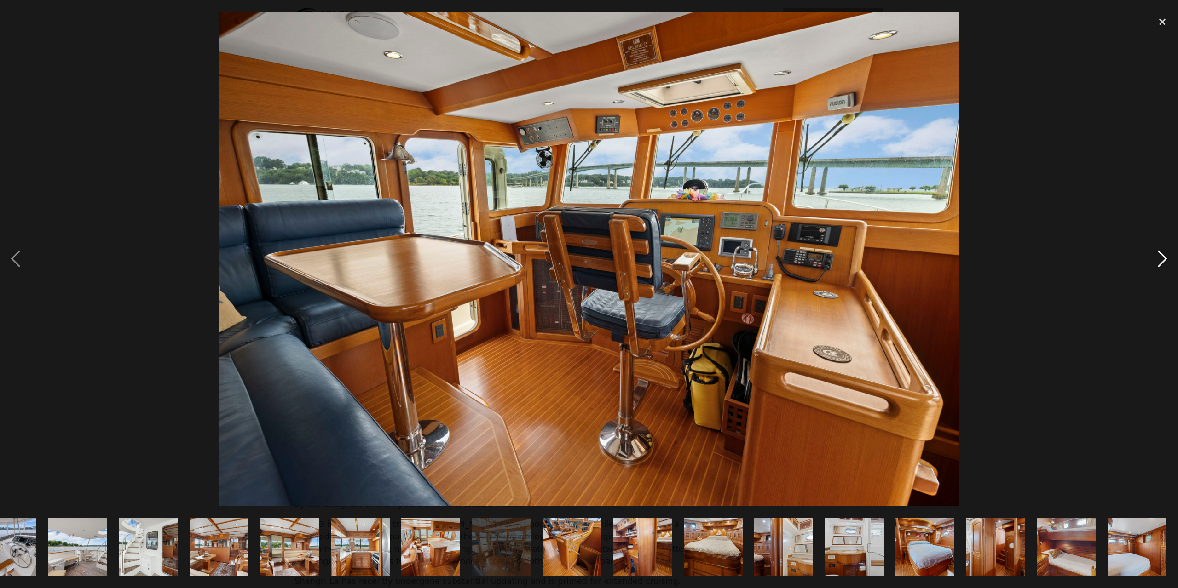
click at [1163, 259] on div "next image" at bounding box center [1162, 259] width 31 height 494
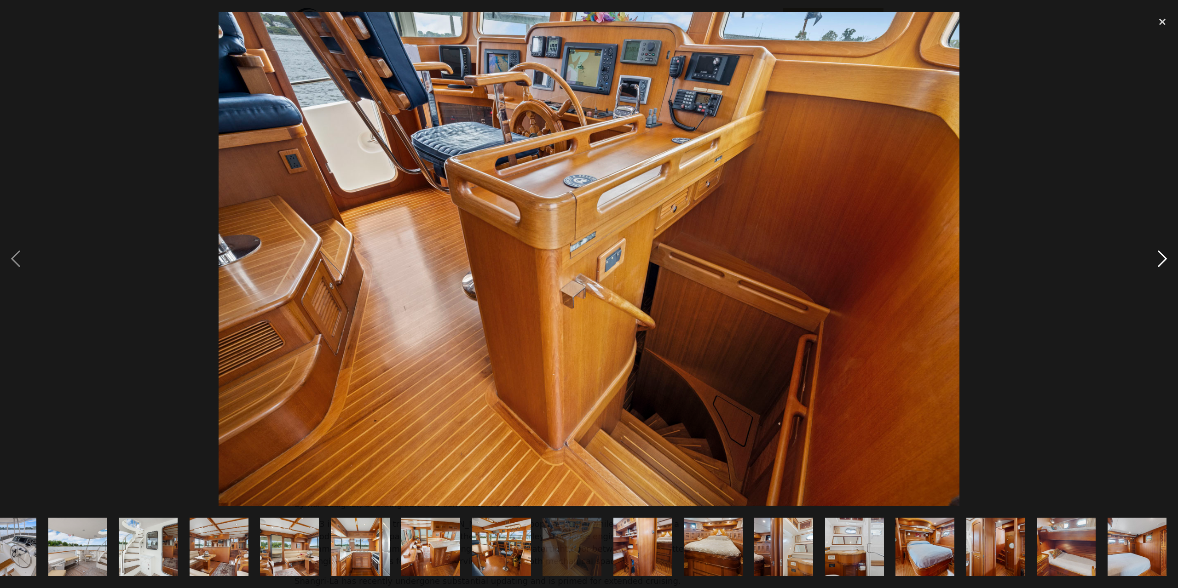
click at [1163, 259] on div "next image" at bounding box center [1162, 259] width 31 height 494
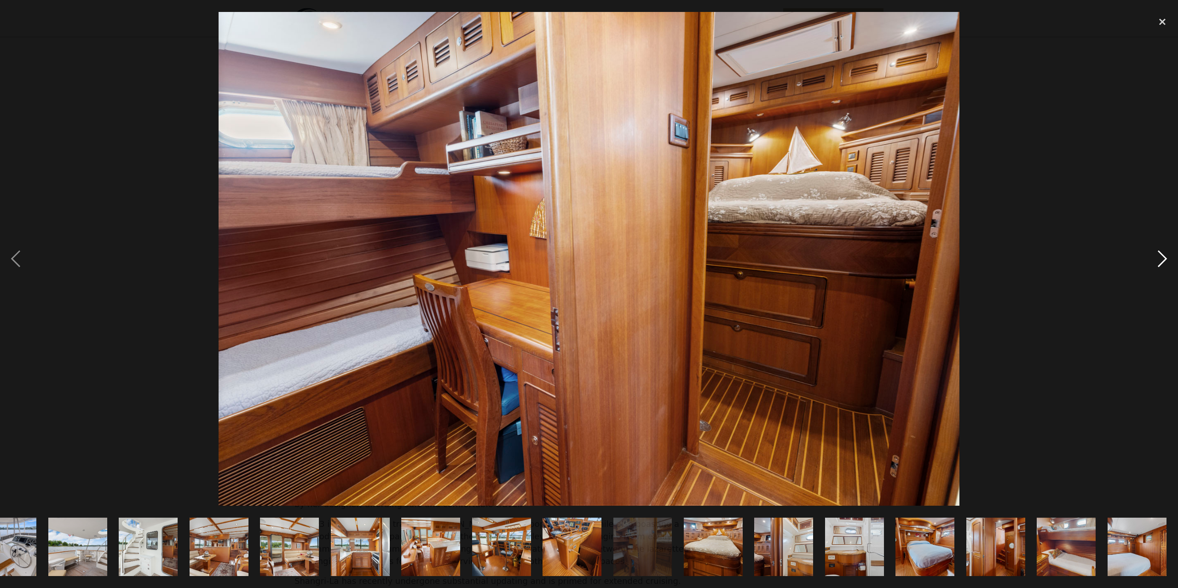
click at [1164, 259] on div "next image" at bounding box center [1162, 259] width 31 height 494
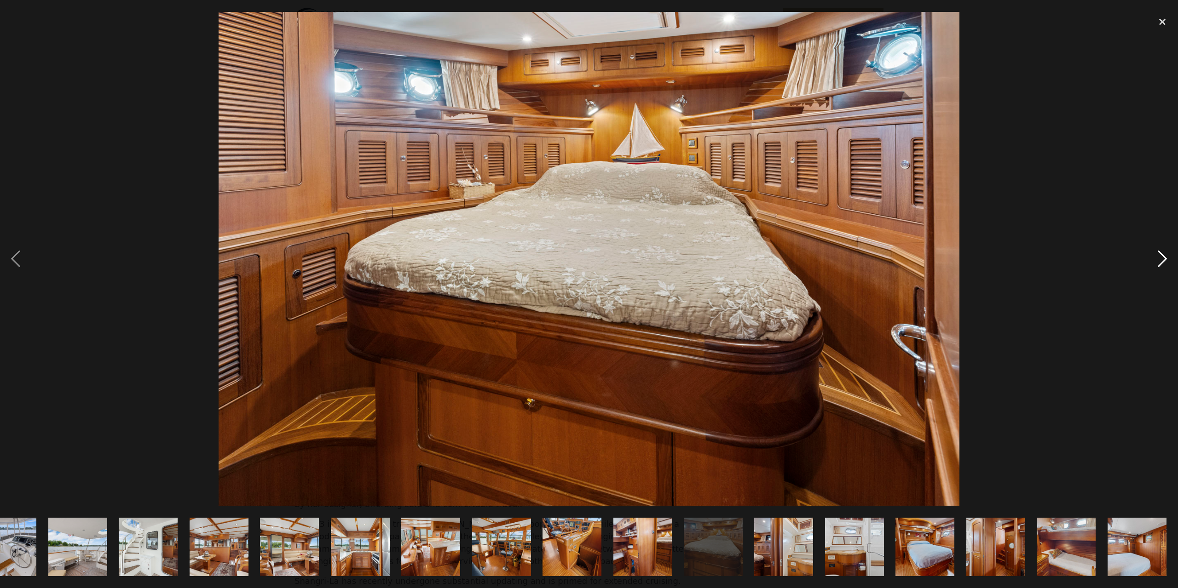
click at [1164, 259] on div "next image" at bounding box center [1162, 259] width 31 height 494
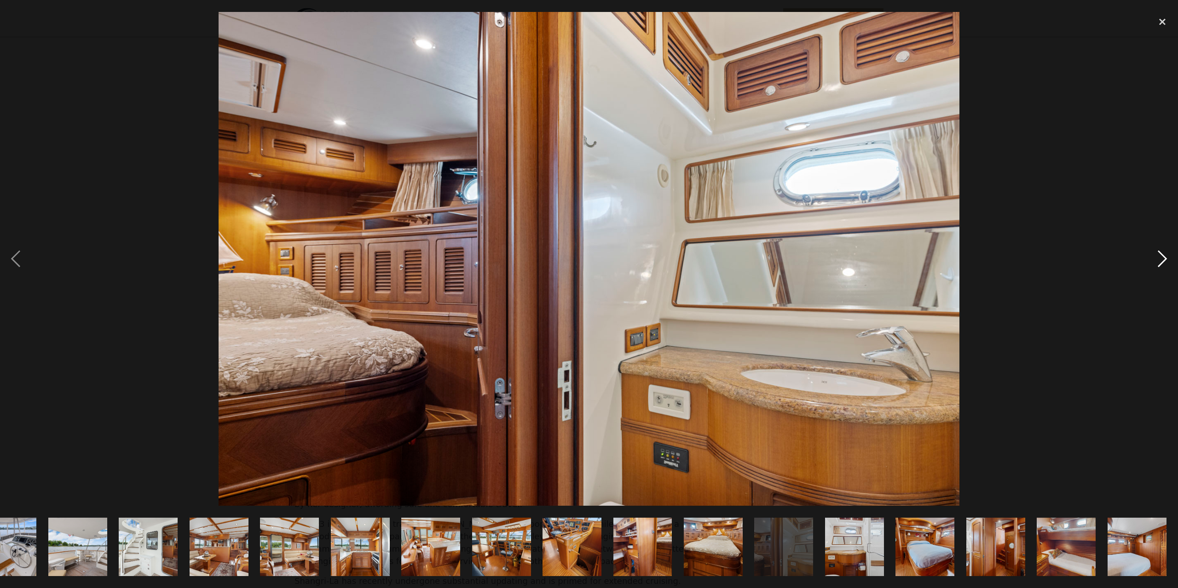
click at [1165, 259] on div "next image" at bounding box center [1162, 259] width 31 height 494
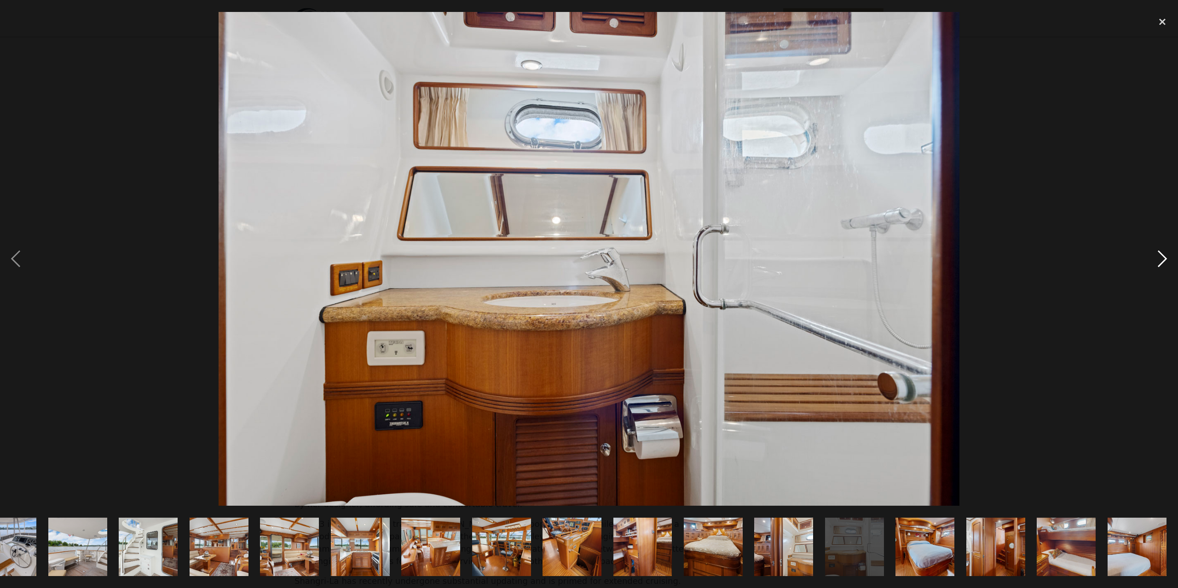
click at [1165, 259] on div "next image" at bounding box center [1162, 259] width 31 height 494
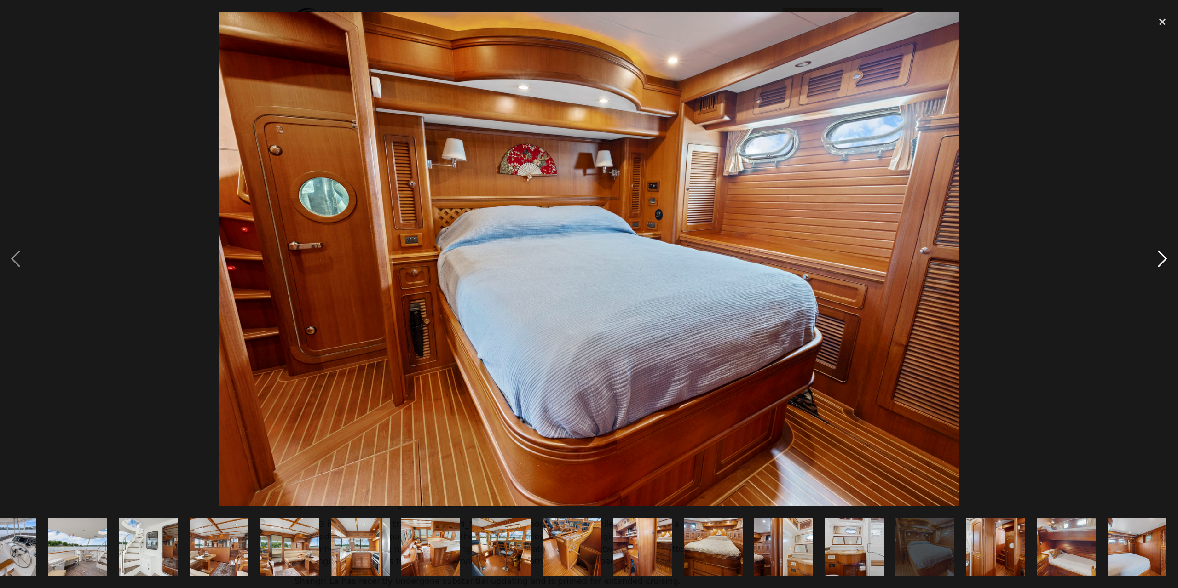
click at [1165, 259] on div "next image" at bounding box center [1162, 259] width 31 height 494
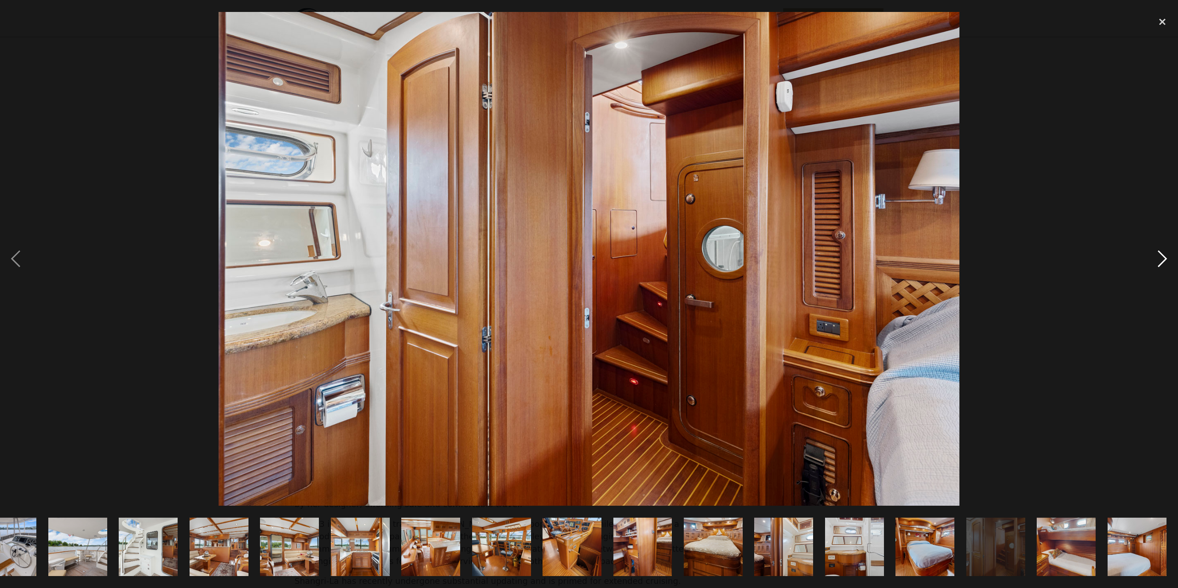
click at [1165, 259] on div "next image" at bounding box center [1162, 259] width 31 height 494
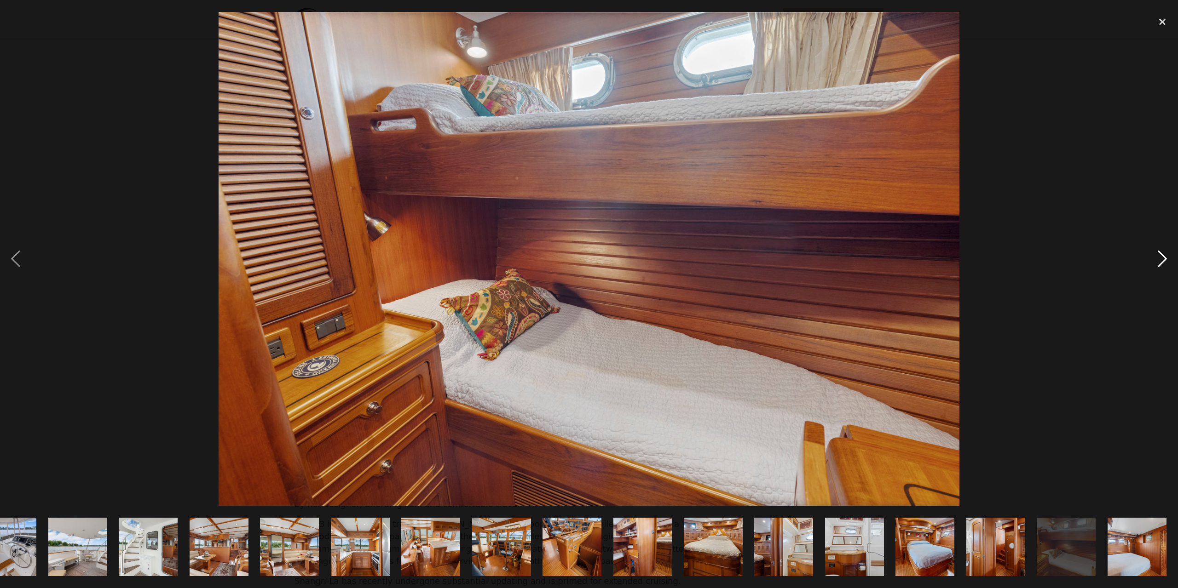
click at [1165, 259] on div "next image" at bounding box center [1162, 259] width 31 height 494
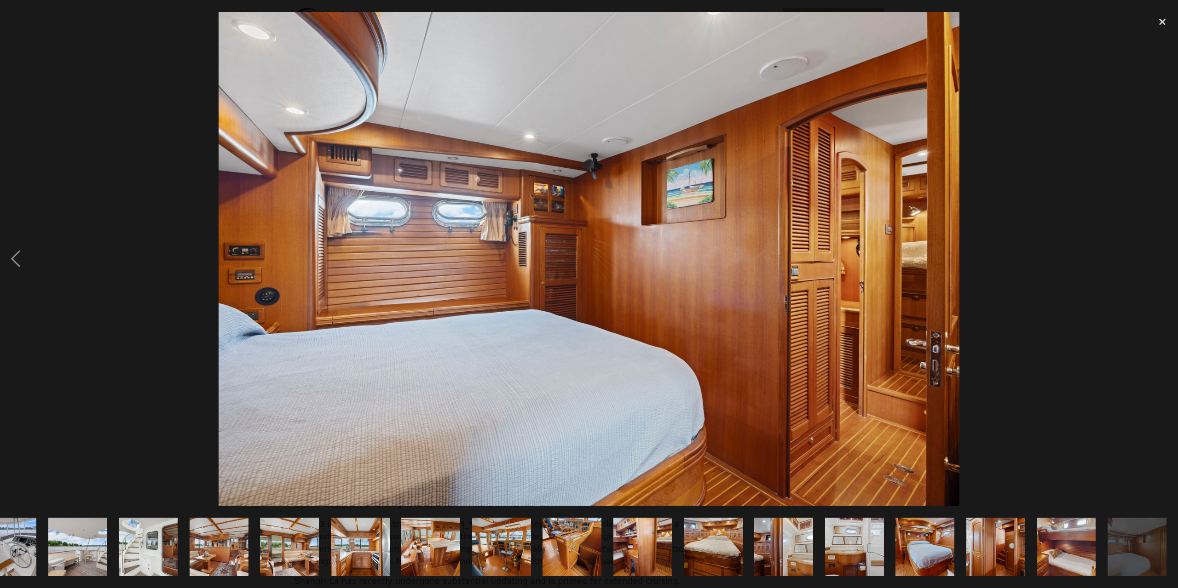
click at [1165, 259] on div "next image" at bounding box center [1162, 259] width 31 height 494
click at [1158, 20] on div "close lightbox" at bounding box center [1162, 22] width 31 height 20
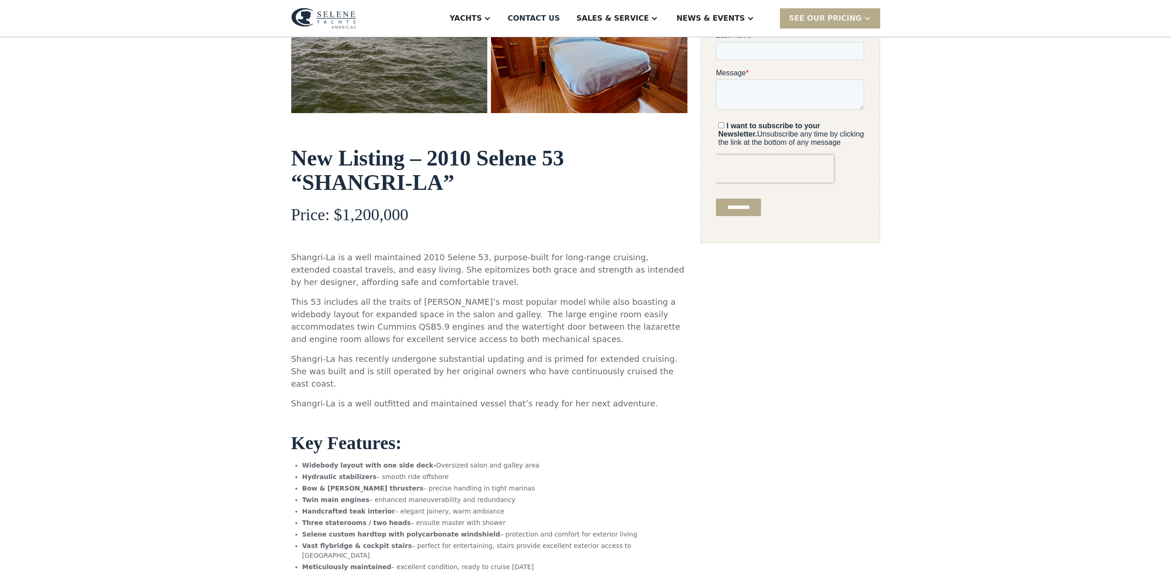
scroll to position [369, 0]
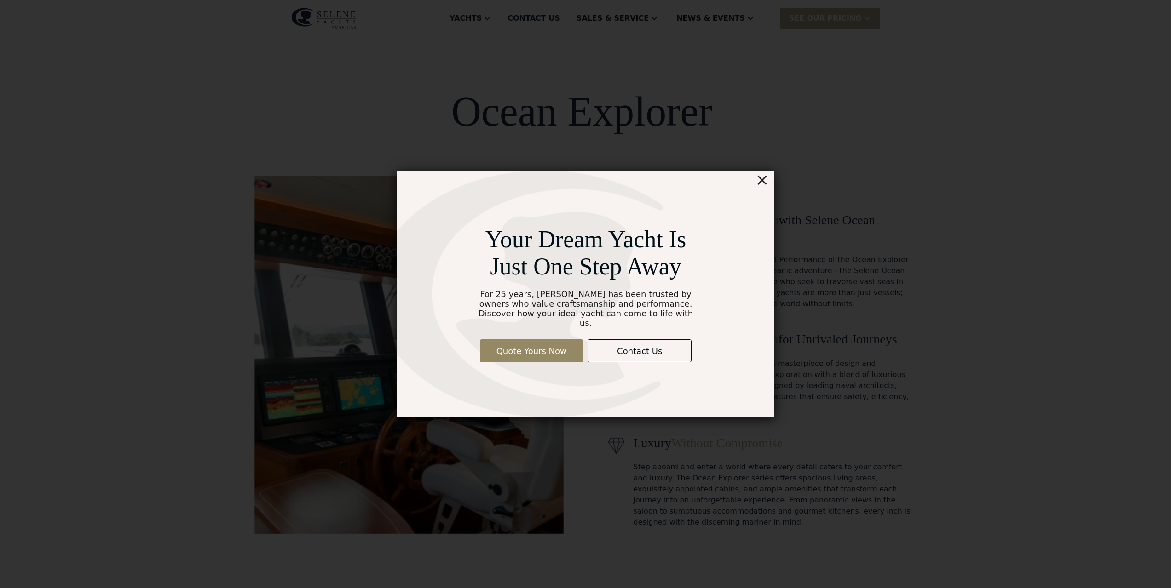
drag, startPoint x: 764, startPoint y: 183, endPoint x: 649, endPoint y: 104, distance: 139.0
click at [763, 182] on div "×" at bounding box center [761, 180] width 13 height 18
